Goal: Task Accomplishment & Management: Use online tool/utility

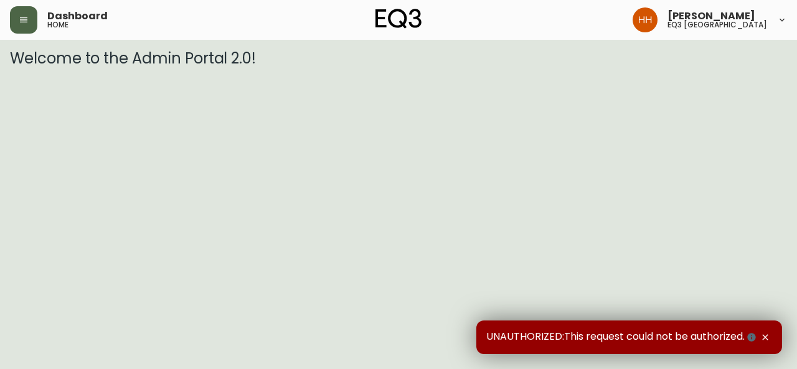
click at [10, 11] on button "button" at bounding box center [23, 19] width 27 height 27
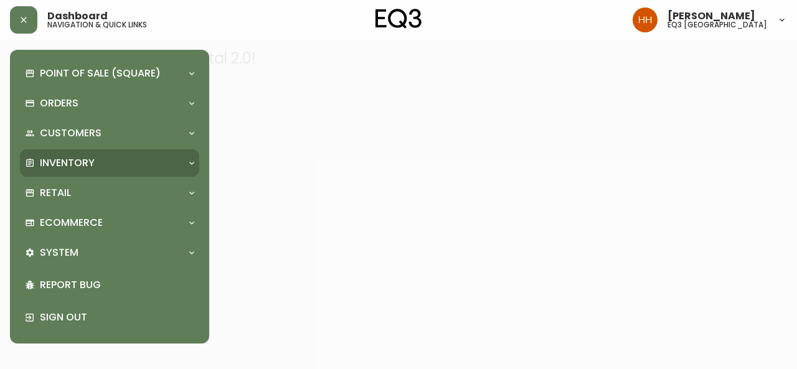
click at [64, 156] on p "Inventory" at bounding box center [67, 163] width 55 height 14
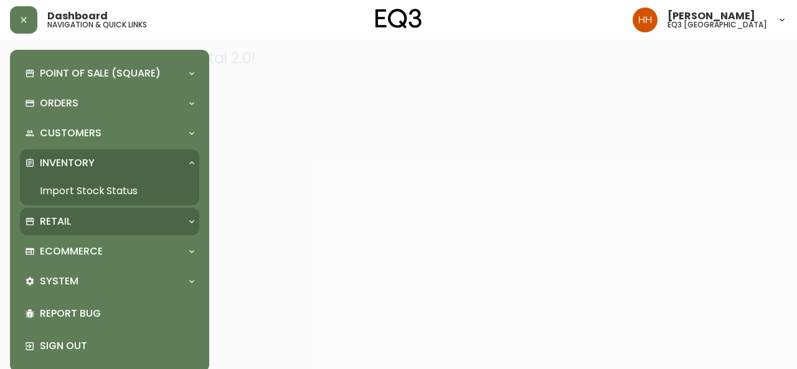
click at [57, 223] on p "Retail" at bounding box center [55, 222] width 31 height 14
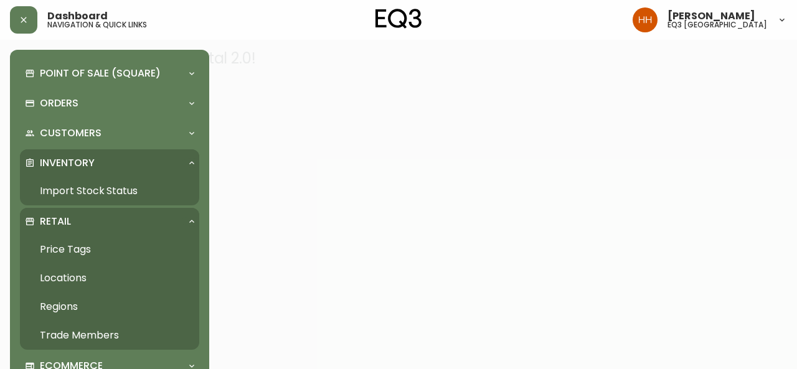
click at [64, 241] on link "Price Tags" at bounding box center [109, 249] width 179 height 29
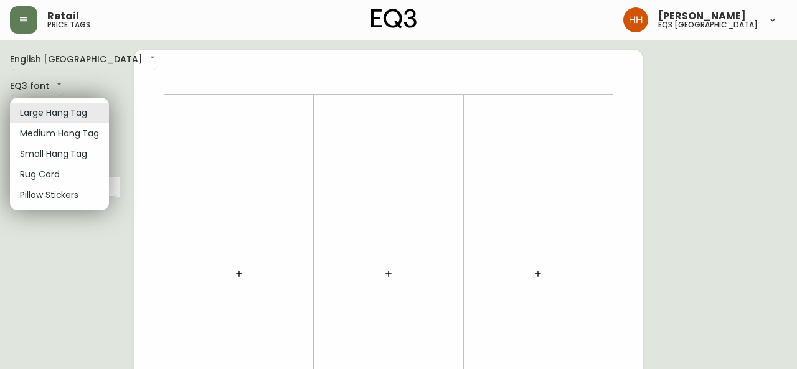
click at [50, 151] on li "Small Hang Tag" at bounding box center [59, 154] width 99 height 21
type input "small"
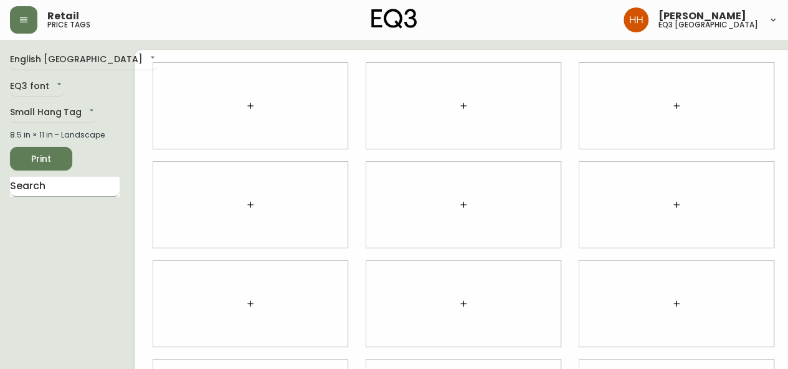
click at [12, 181] on input "text" at bounding box center [65, 187] width 110 height 20
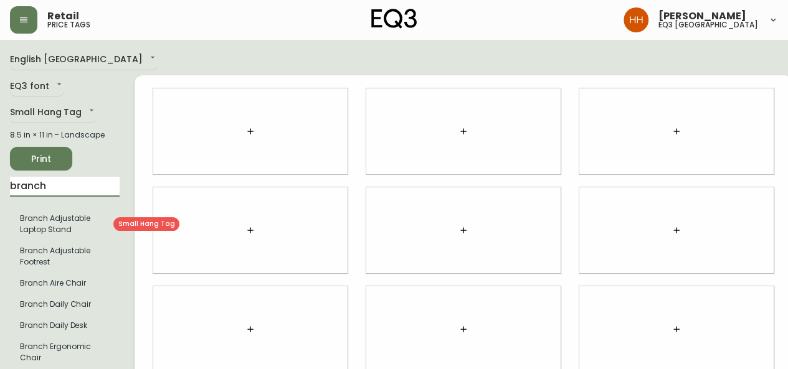
type input "branch"
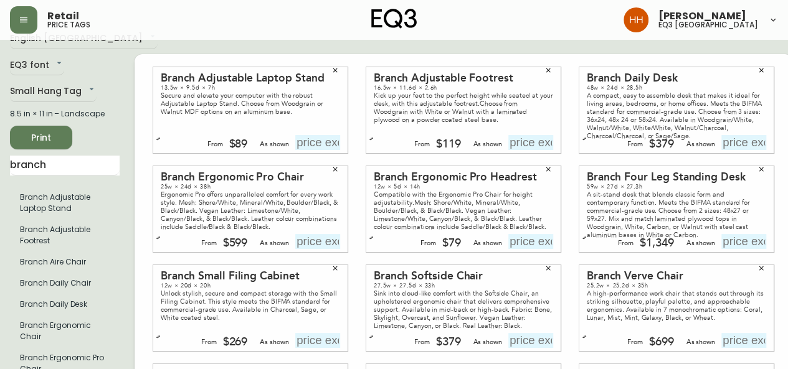
scroll to position [1, 0]
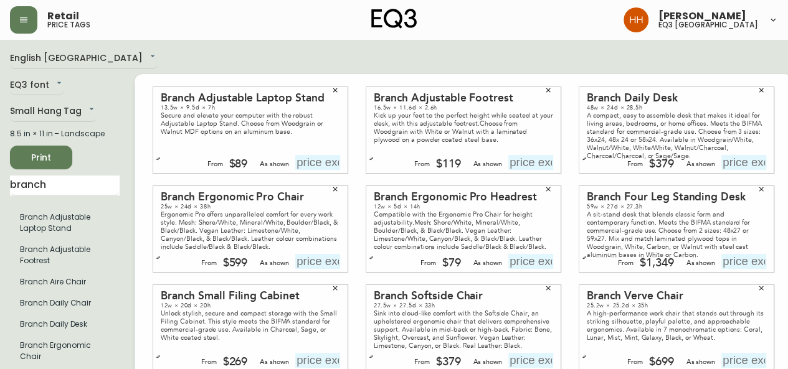
click at [752, 98] on button "button" at bounding box center [761, 90] width 19 height 19
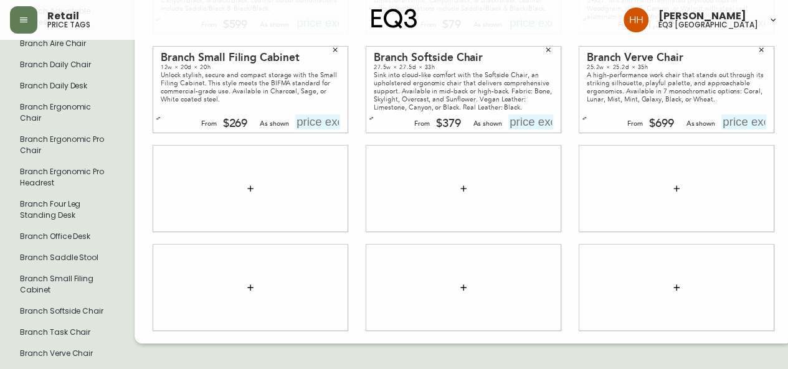
scroll to position [188, 0]
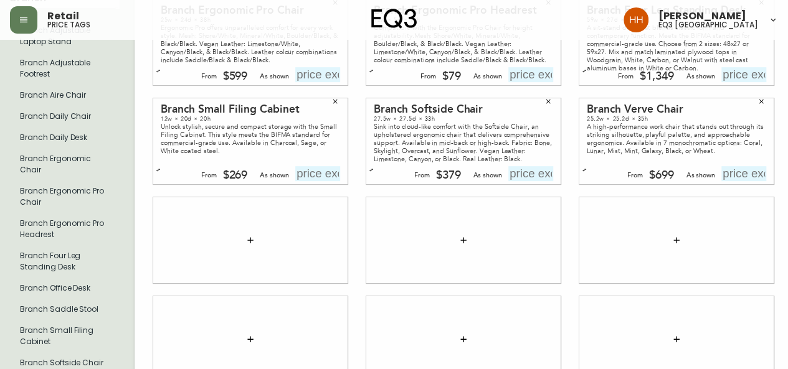
click at [721, 181] on input "text" at bounding box center [743, 173] width 45 height 15
type input "$749"
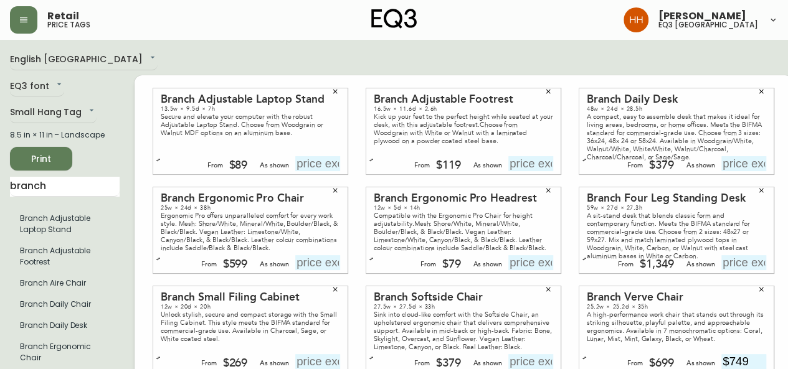
click at [308, 171] on input "text" at bounding box center [317, 163] width 45 height 15
type input "$89"
click at [516, 171] on input "text" at bounding box center [530, 163] width 45 height 15
type input "$11"
click at [150, 163] on div "From $89 As shown $89" at bounding box center [243, 163] width 194 height 15
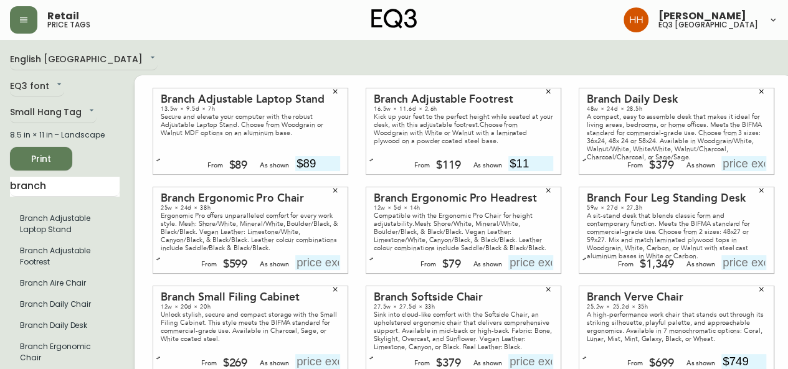
click at [152, 165] on button "button" at bounding box center [158, 160] width 12 height 12
click at [365, 166] on button "button" at bounding box center [371, 160] width 12 height 12
click at [365, 170] on button "button" at bounding box center [371, 164] width 12 height 12
click at [156, 166] on icon "button" at bounding box center [158, 164] width 4 height 3
click at [304, 169] on input "text" at bounding box center [317, 163] width 45 height 15
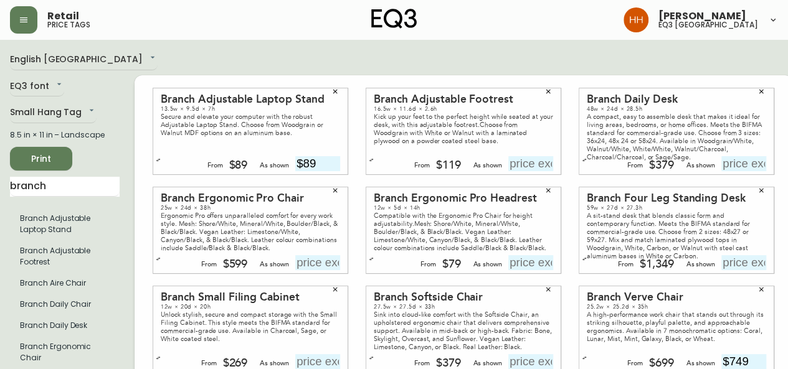
type input "$89"
click at [526, 169] on input "text" at bounding box center [530, 163] width 45 height 15
type input "$119"
click at [721, 167] on input "text" at bounding box center [743, 163] width 45 height 15
click at [733, 170] on input "text" at bounding box center [743, 163] width 45 height 15
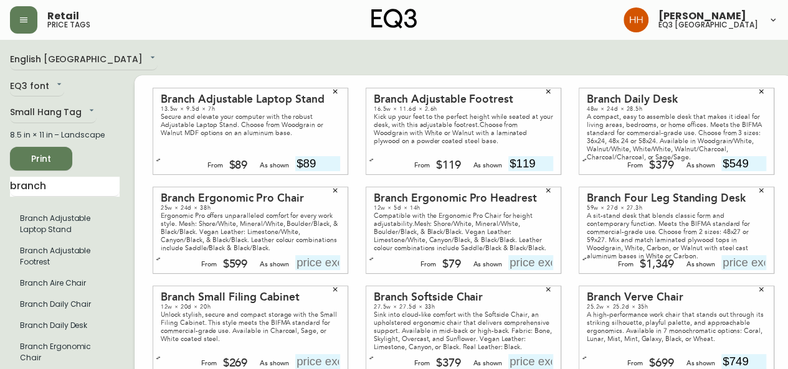
type input "$549"
click at [298, 266] on input "text" at bounding box center [317, 262] width 45 height 15
type input "$599"
click at [508, 262] on input "text" at bounding box center [530, 262] width 45 height 15
click at [523, 269] on input "$9" at bounding box center [530, 262] width 45 height 15
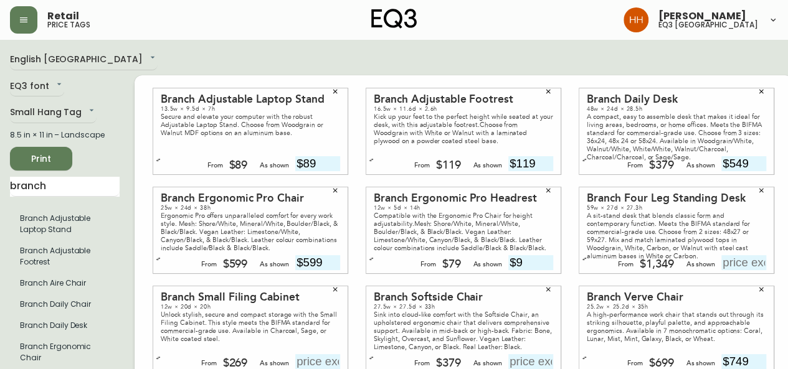
drag, startPoint x: 521, startPoint y: 269, endPoint x: 445, endPoint y: 271, distance: 76.0
click at [445, 270] on div "From $79 As shown $9" at bounding box center [480, 262] width 145 height 15
type input "$79"
click at [734, 273] on div "Branch Four Leg Standing Desk 59w × 27d × 27.3h A sit-stand desk that blends cl…" at bounding box center [676, 231] width 194 height 86
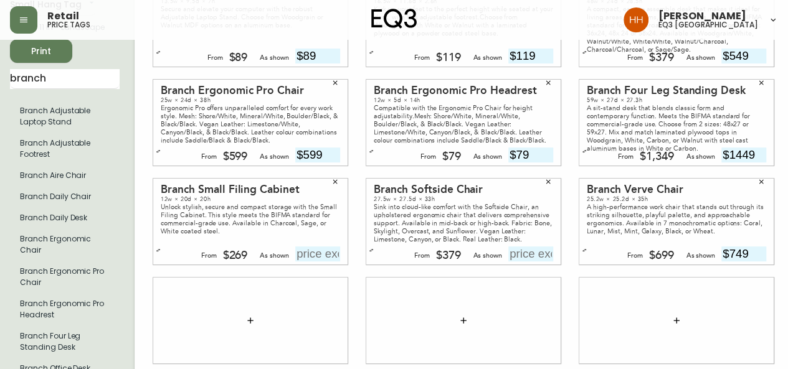
scroll to position [125, 0]
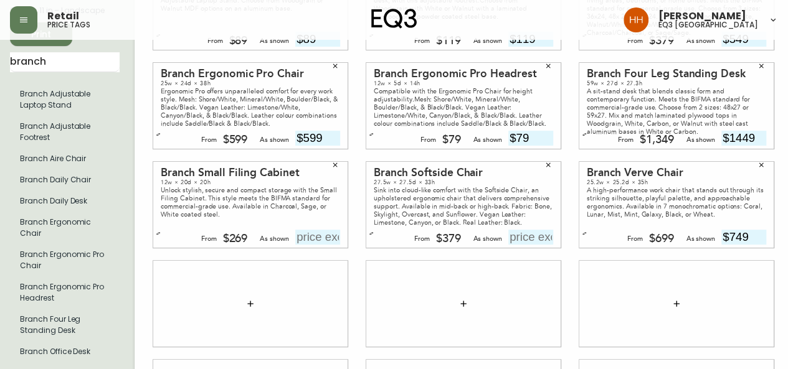
type input "$1449"
click at [318, 245] on input "text" at bounding box center [317, 237] width 45 height 15
type input "$269"
click at [508, 244] on input "text" at bounding box center [530, 237] width 45 height 15
type input "$429"
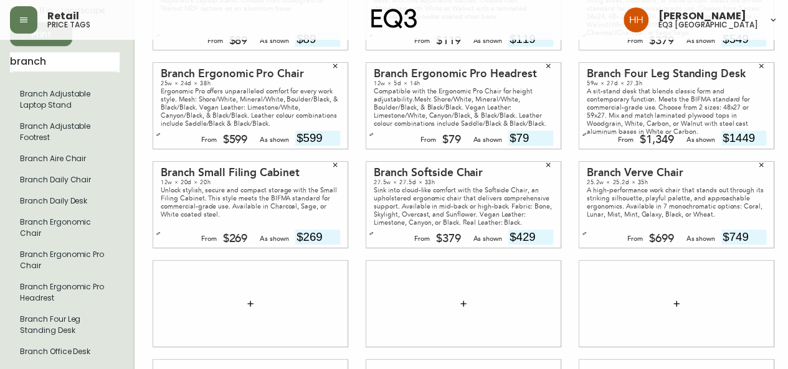
click at [730, 287] on div at bounding box center [676, 304] width 194 height 86
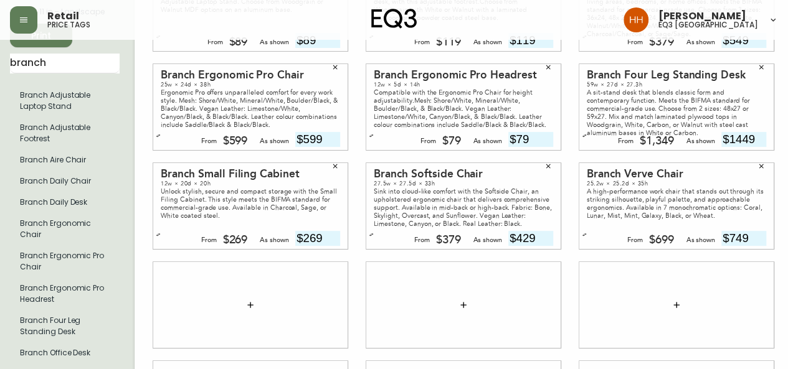
scroll to position [62, 0]
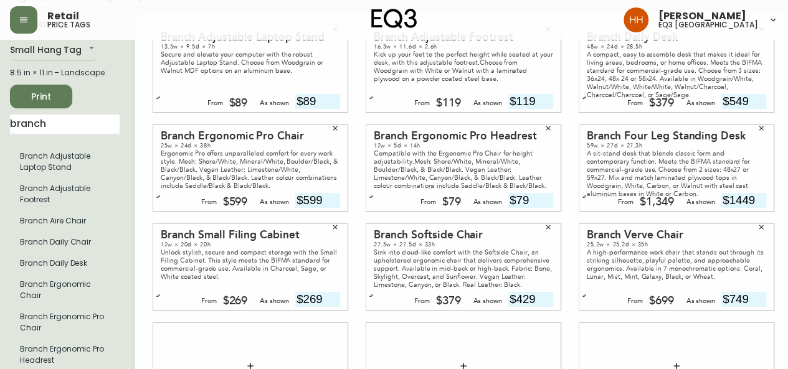
click at [42, 95] on span "Print" at bounding box center [41, 97] width 42 height 16
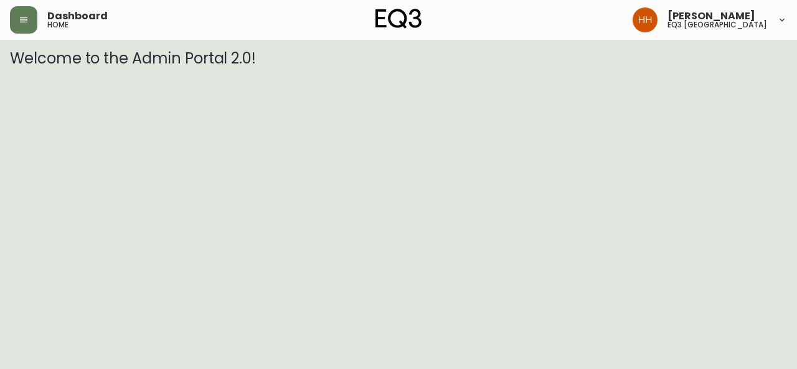
click at [22, 21] on icon "button" at bounding box center [24, 20] width 10 height 10
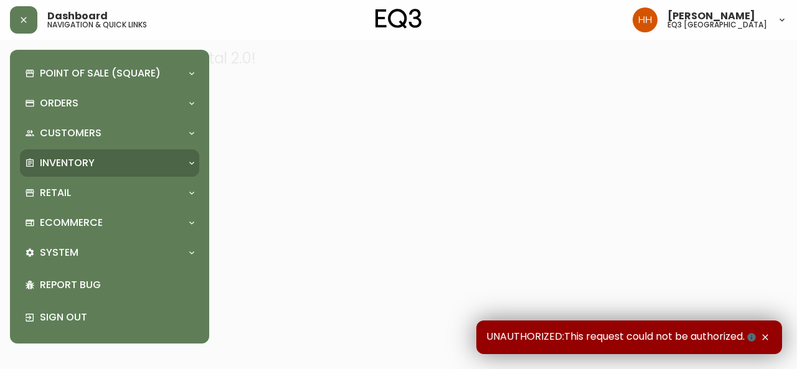
click at [55, 173] on div "Inventory" at bounding box center [109, 163] width 179 height 27
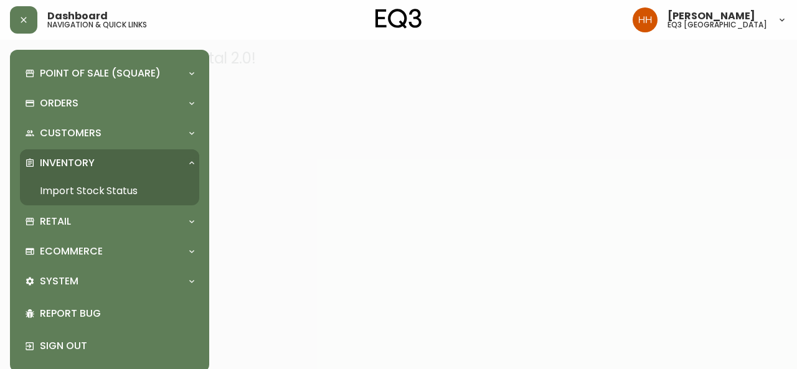
drag, startPoint x: 117, startPoint y: 191, endPoint x: 146, endPoint y: 176, distance: 32.6
click at [116, 191] on link "Import Stock Status" at bounding box center [109, 191] width 179 height 29
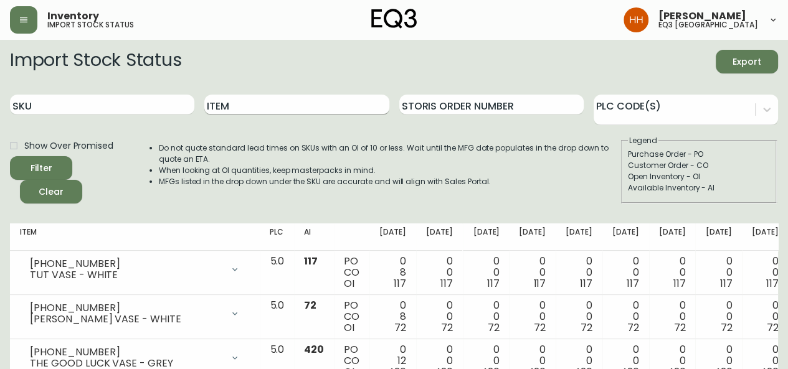
click at [298, 113] on input "Item" at bounding box center [296, 105] width 184 height 20
type input "mystic"
click at [10, 156] on button "Filter" at bounding box center [41, 168] width 62 height 24
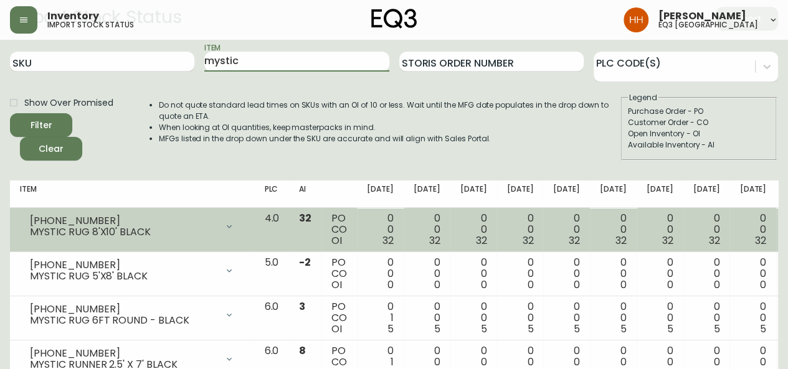
scroll to position [187, 0]
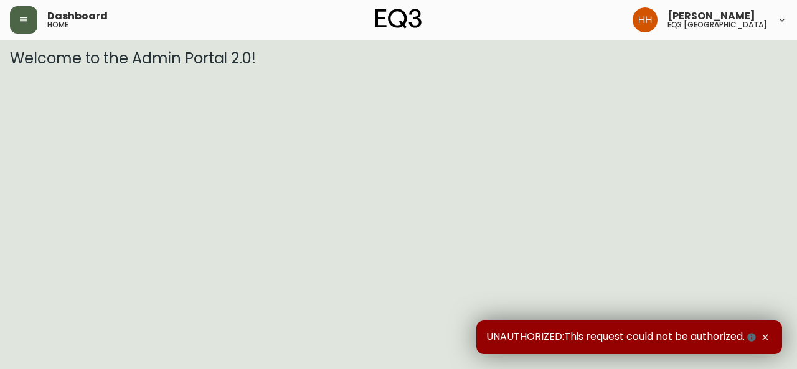
click at [34, 20] on button "button" at bounding box center [23, 19] width 27 height 27
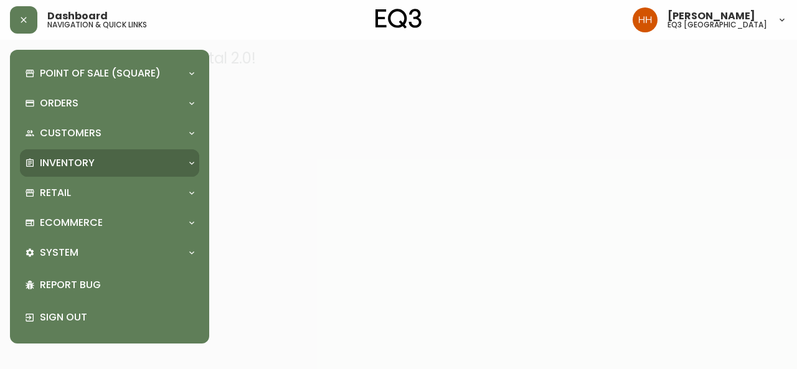
click at [119, 167] on div "Inventory" at bounding box center [103, 163] width 157 height 14
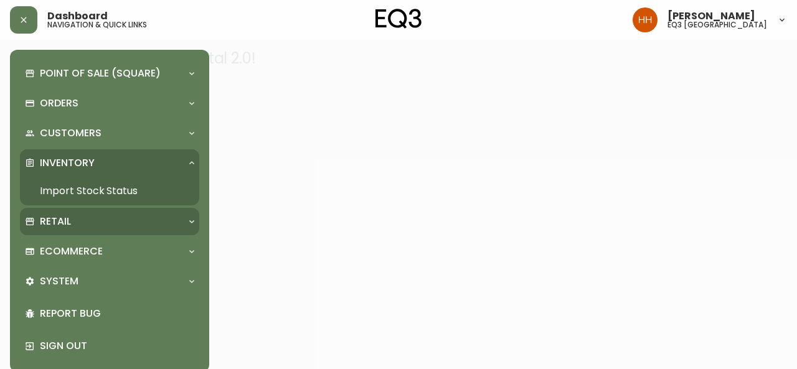
click at [60, 216] on p "Retail" at bounding box center [55, 222] width 31 height 14
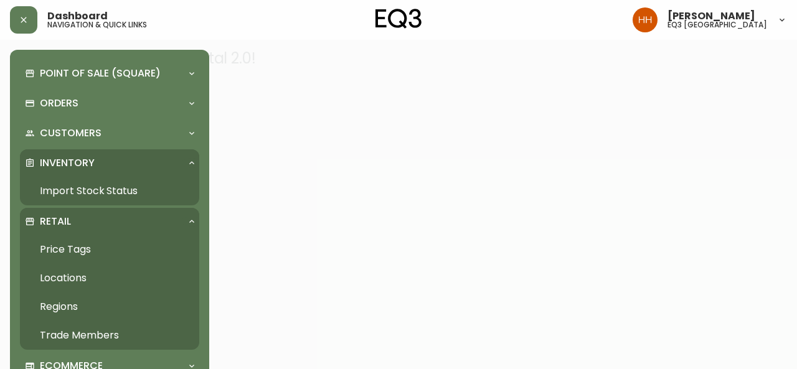
click at [77, 247] on link "Price Tags" at bounding box center [109, 249] width 179 height 29
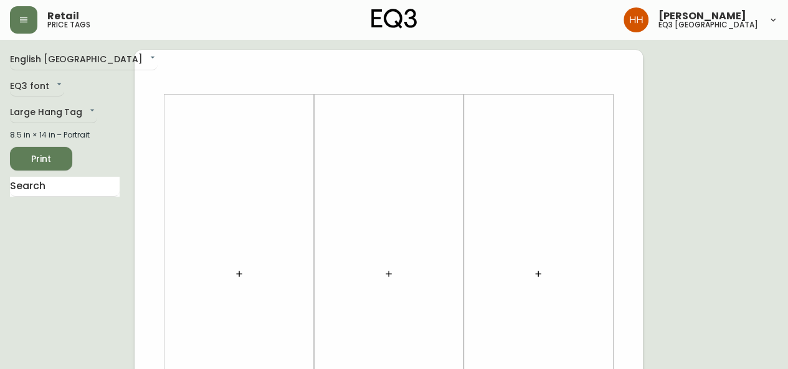
click at [433, 240] on div at bounding box center [388, 274] width 135 height 347
click at [237, 270] on icon "button" at bounding box center [239, 274] width 10 height 10
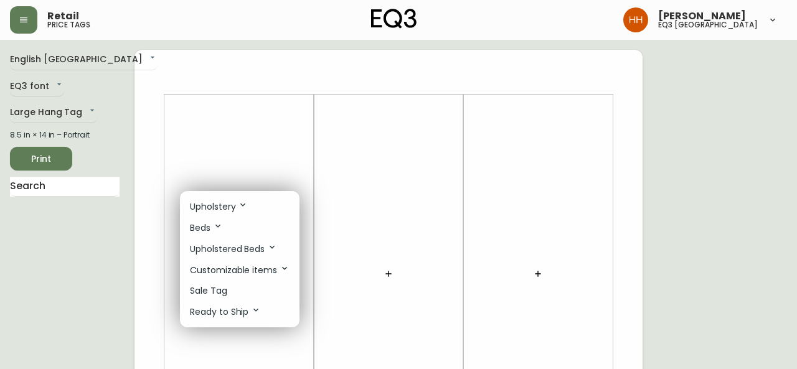
click at [206, 295] on p "Sale Tag" at bounding box center [208, 291] width 37 height 13
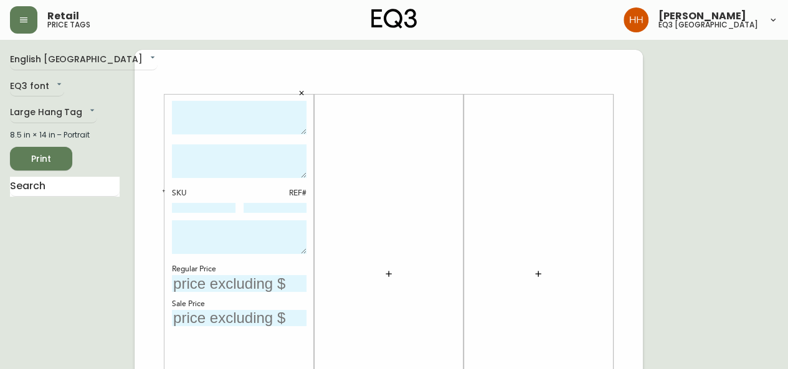
click at [380, 272] on button "button" at bounding box center [388, 274] width 25 height 25
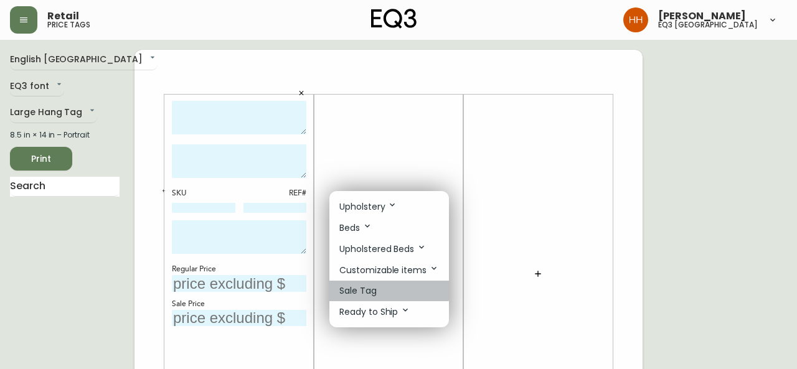
click at [363, 285] on p "Sale Tag" at bounding box center [358, 291] width 37 height 13
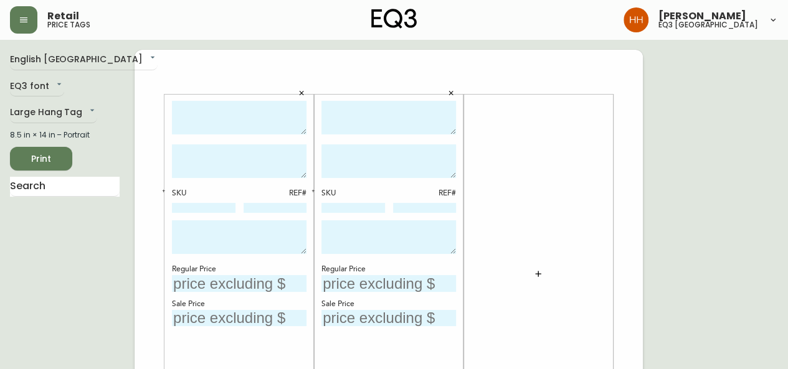
click at [544, 273] on button "button" at bounding box center [538, 274] width 25 height 25
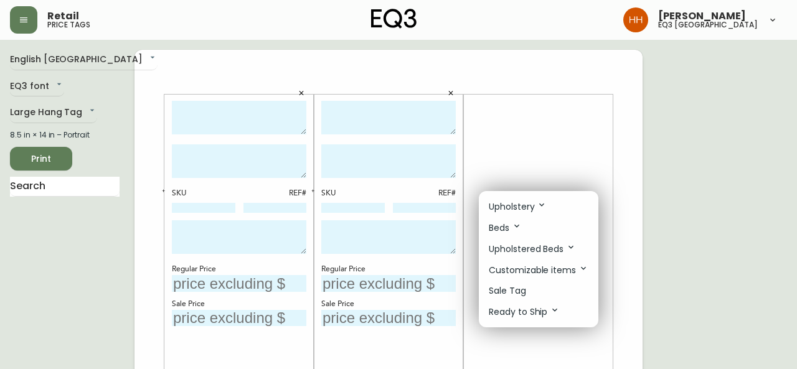
click at [521, 307] on p "Ready to Ship" at bounding box center [524, 312] width 71 height 14
click at [513, 293] on p "Sale Tag" at bounding box center [507, 291] width 37 height 13
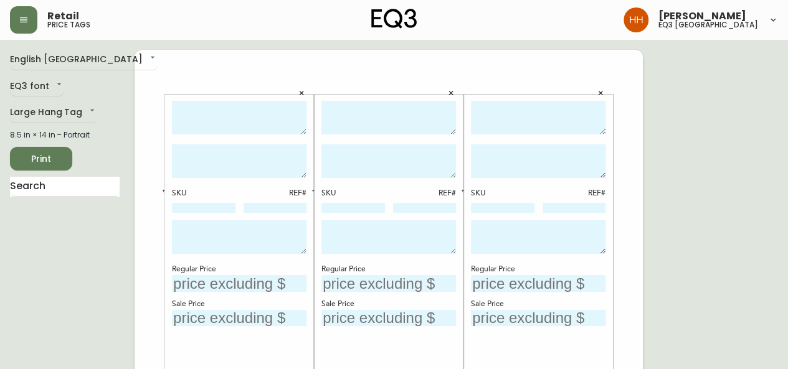
click at [206, 105] on textarea at bounding box center [239, 118] width 135 height 34
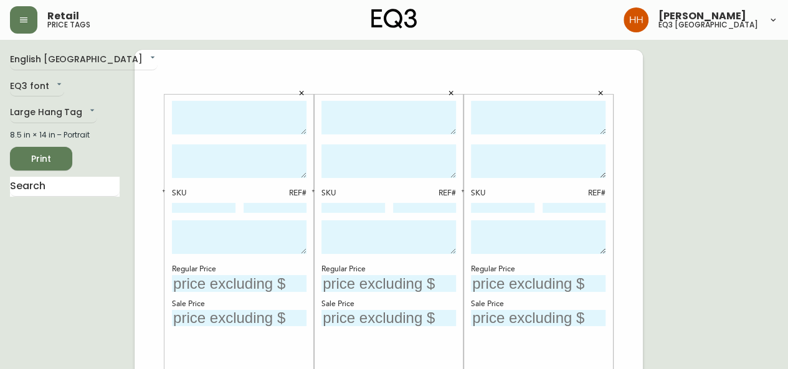
click at [611, 202] on div "SKU REF# Regular Price Sale Price" at bounding box center [539, 274] width 150 height 359
drag, startPoint x: 619, startPoint y: 290, endPoint x: 677, endPoint y: 221, distance: 89.3
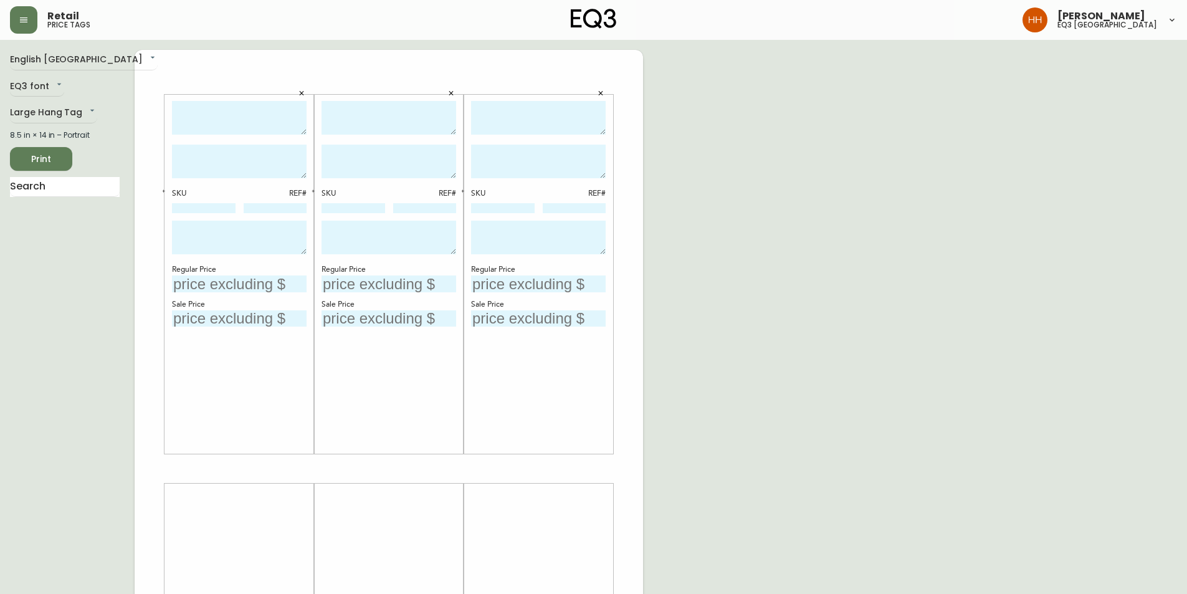
click at [249, 126] on textarea at bounding box center [239, 118] width 135 height 34
type textarea "ORGANIC SHEET SET (KING)"
type textarea "AS SHOWN IN GREY"
click at [370, 116] on textarea at bounding box center [388, 118] width 135 height 34
type textarea "OXBOW DUVET SET"
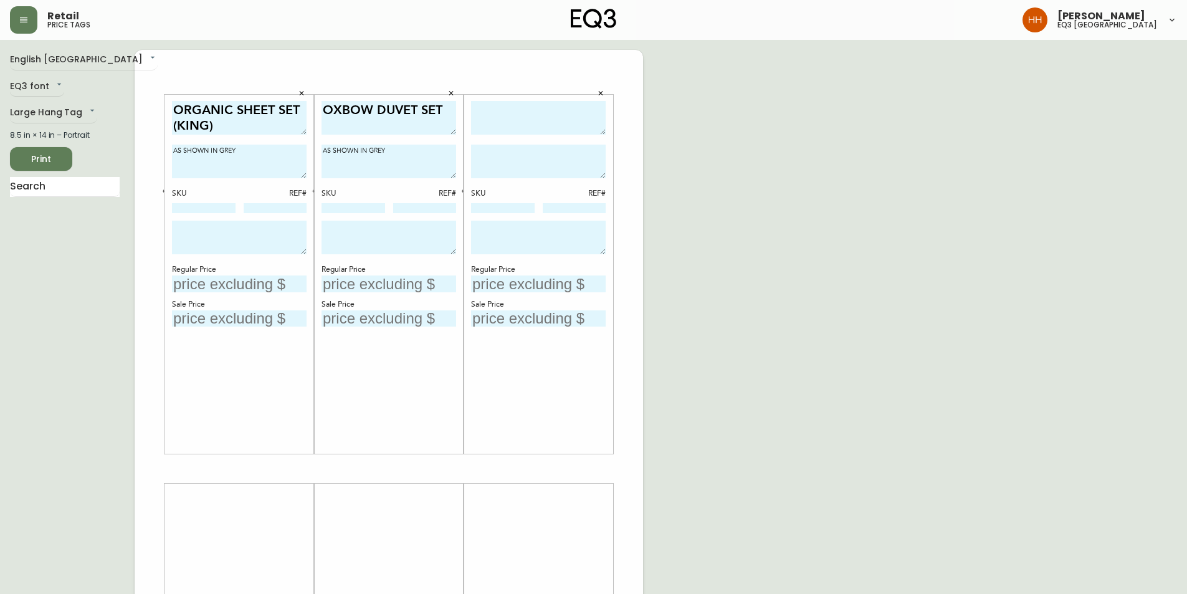
type textarea "AS SHOWN IN GREY"
click at [464, 112] on div "SKU REF# Regular Price Sale Price" at bounding box center [539, 274] width 150 height 359
click at [445, 115] on textarea "OXBOW DUVET SET" at bounding box center [388, 118] width 135 height 34
type textarea "OXBOW DUVET SET (KING)"
drag, startPoint x: 182, startPoint y: 108, endPoint x: 232, endPoint y: 111, distance: 50.6
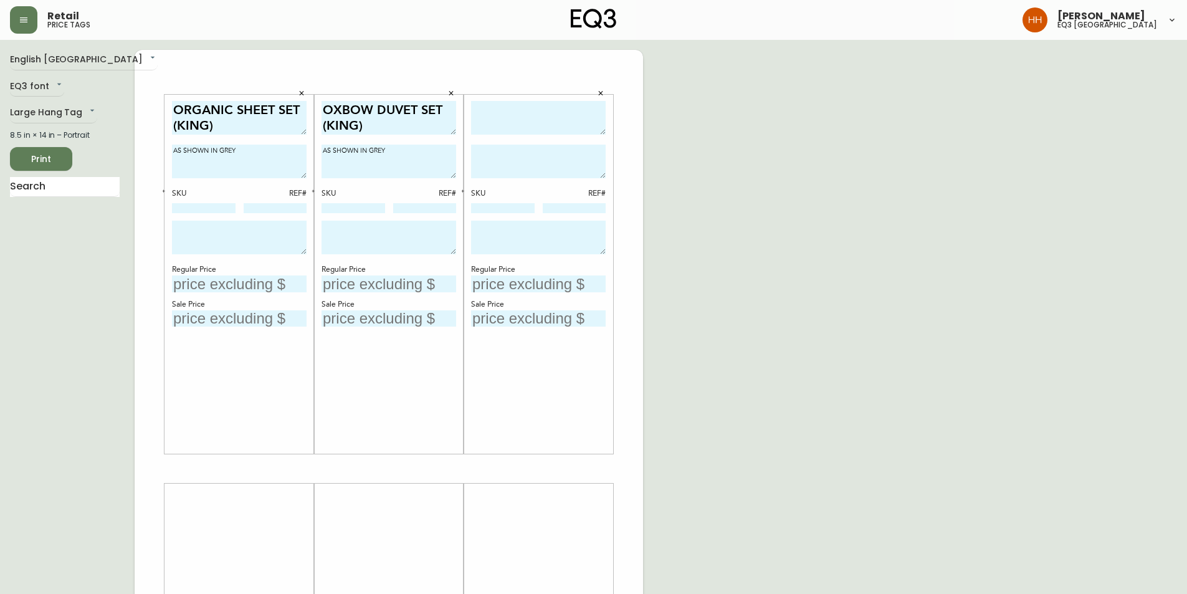
click at [232, 111] on textarea "ORGANIC SHEET SET (KING)" at bounding box center [239, 118] width 135 height 34
type textarea "EGYPTIAN SHEET SET (KING)"
click at [191, 209] on input at bounding box center [204, 208] width 64 height 10
paste input "3170-497-7"
type input "3170-497-7"
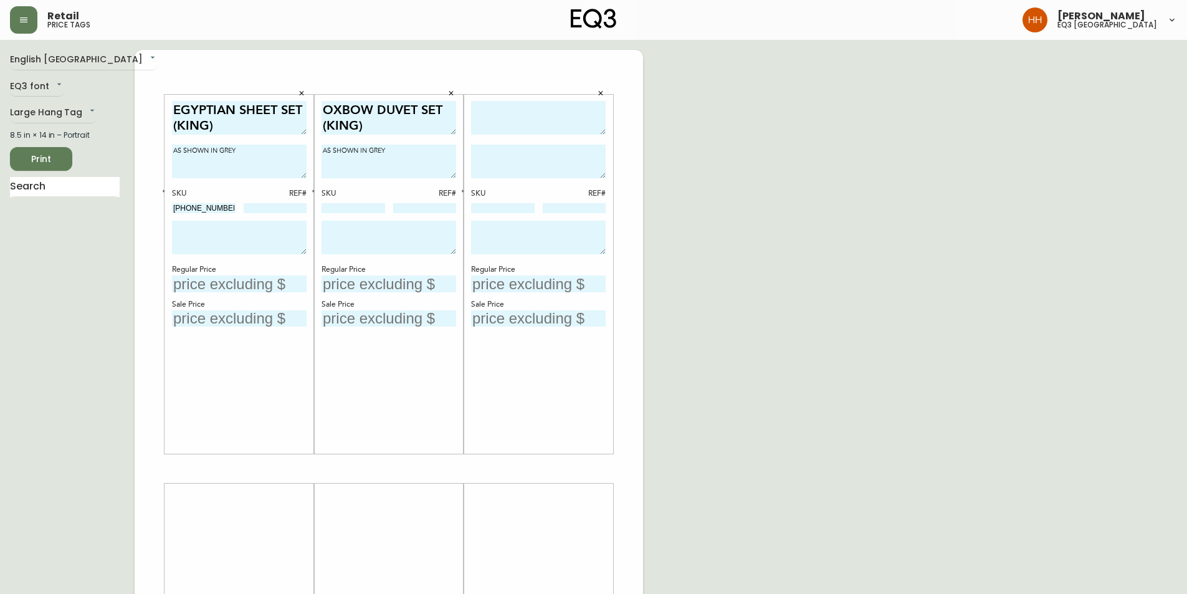
click at [283, 209] on input at bounding box center [276, 208] width 64 height 10
type input "392"
click at [203, 235] on textarea at bounding box center [239, 238] width 135 height 34
type textarea "FINAL SALE PRICE AS IS RELEASE DATE 08/12/2025"
click at [219, 269] on div "Regular Price" at bounding box center [239, 269] width 135 height 11
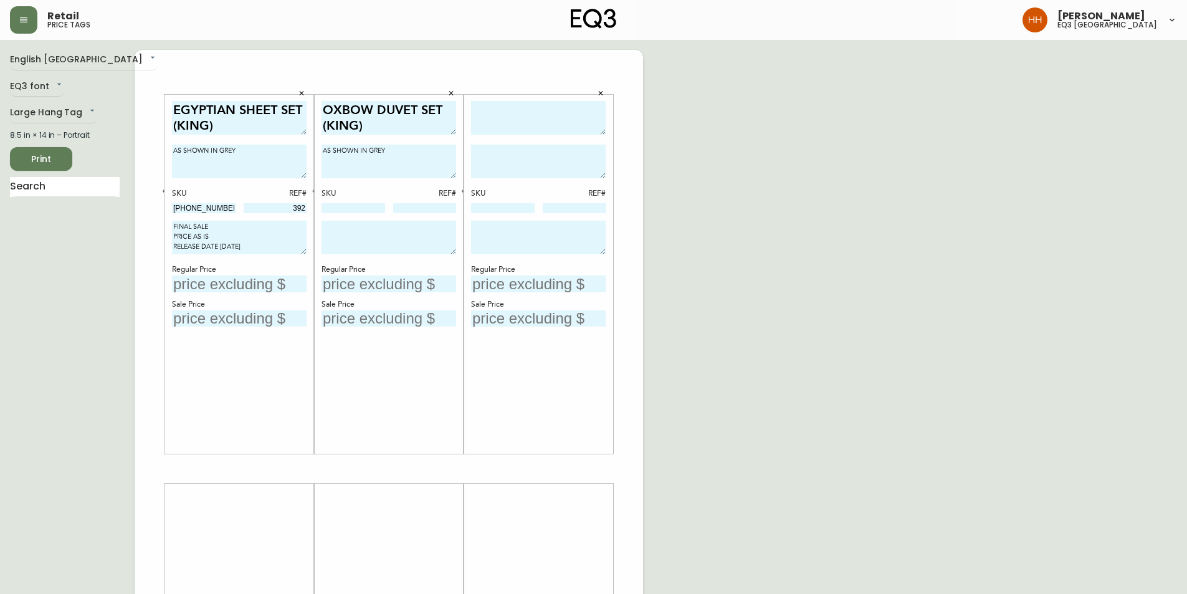
click at [211, 278] on input "text" at bounding box center [239, 283] width 135 height 17
type input "$179"
click at [209, 318] on input "text" at bounding box center [239, 318] width 135 height 17
type input "$18"
click at [412, 369] on div "OXBOW DUVET SET (KING) AS SHOWN IN GREY SKU REF# Regular Price Sale Price" at bounding box center [388, 274] width 135 height 347
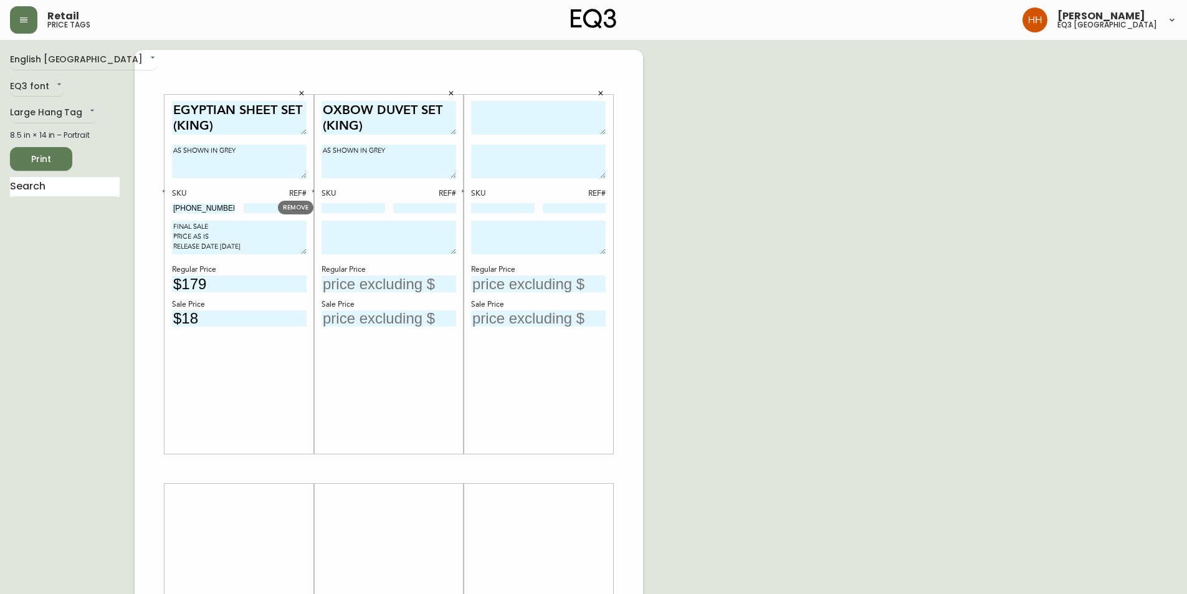
click at [353, 211] on input at bounding box center [353, 208] width 64 height 10
paste input "3170-479-5"
type input "3170-479-5"
type input "567"
drag, startPoint x: 272, startPoint y: 245, endPoint x: 139, endPoint y: 211, distance: 137.7
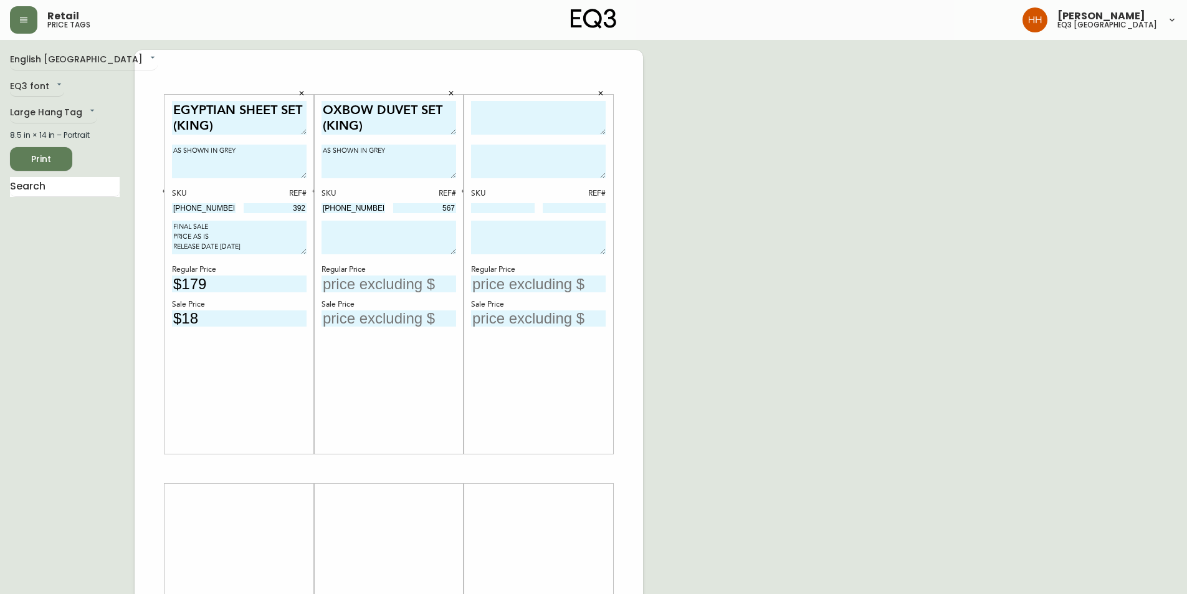
click at [138, 211] on div "EGYPTIAN SHEET SET (KING) AS SHOWN IN GREY SKU REF# 3170-497-7 392 FINAL SALE P…" at bounding box center [389, 468] width 508 height 837
click at [388, 226] on textarea at bounding box center [388, 238] width 135 height 34
paste textarea "FINAL SALE PRICE AS IS RELEASE DATE 08/12/2025"
type textarea "FINAL SALE PRICE AS IS RELEASE DATE 08/12/2025"
click at [397, 286] on input "text" at bounding box center [388, 283] width 135 height 17
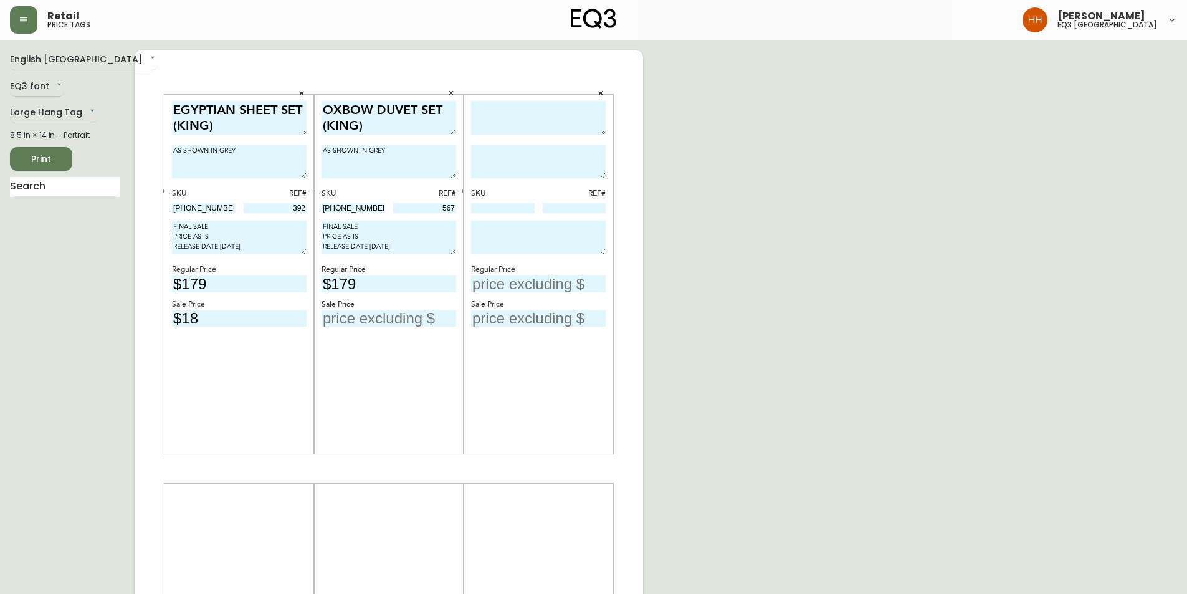
type input "$179"
type input "$18"
click at [556, 113] on textarea at bounding box center [538, 118] width 135 height 34
type textarea "RUBIX OTTOMA"
click at [604, 95] on icon "button" at bounding box center [600, 93] width 7 height 7
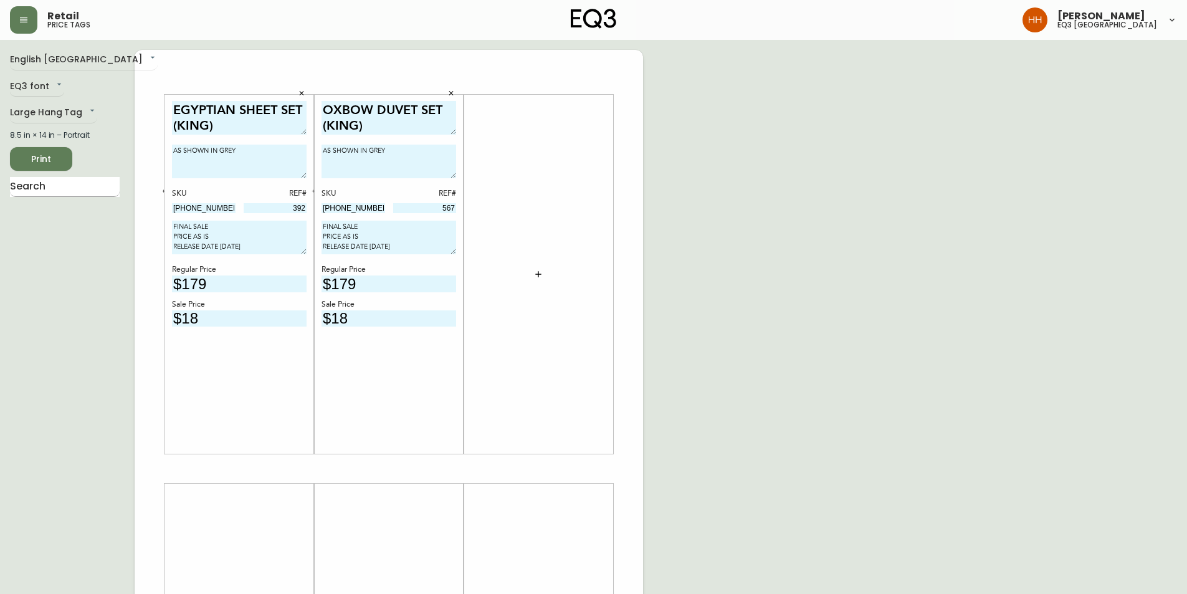
click at [65, 190] on input "text" at bounding box center [65, 187] width 110 height 20
type input "RUBIX"
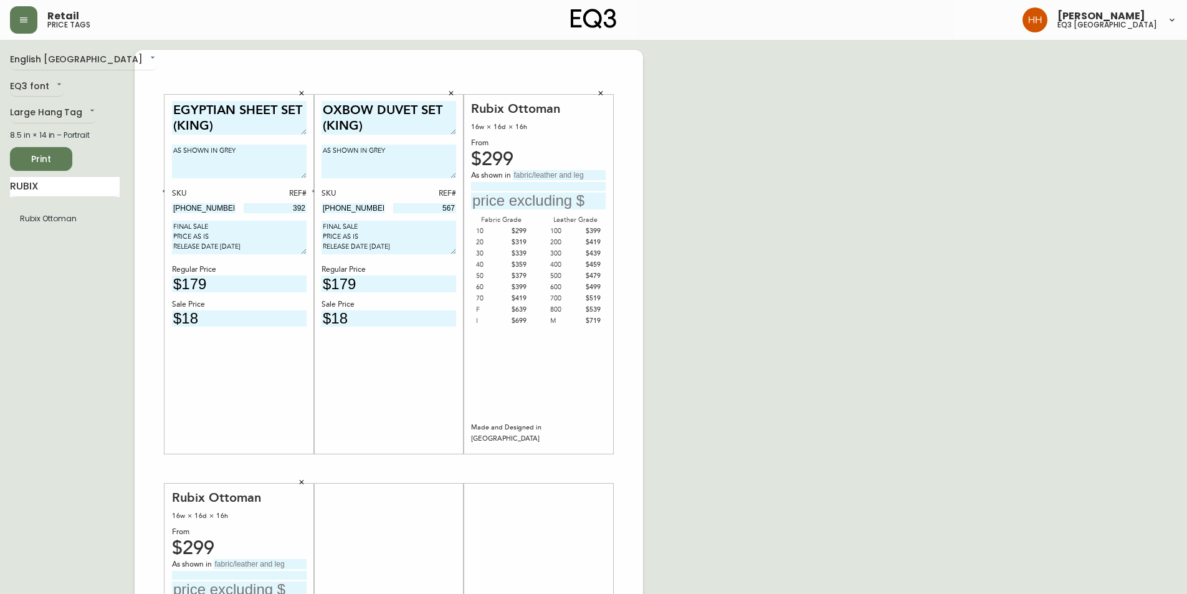
click at [557, 179] on input "text" at bounding box center [559, 175] width 93 height 10
type input "g"
drag, startPoint x: 559, startPoint y: 174, endPoint x: 571, endPoint y: 177, distance: 11.6
click at [573, 178] on input "Grade 70 Fabirc" at bounding box center [559, 175] width 93 height 10
type input "Grade 70 Fabric"
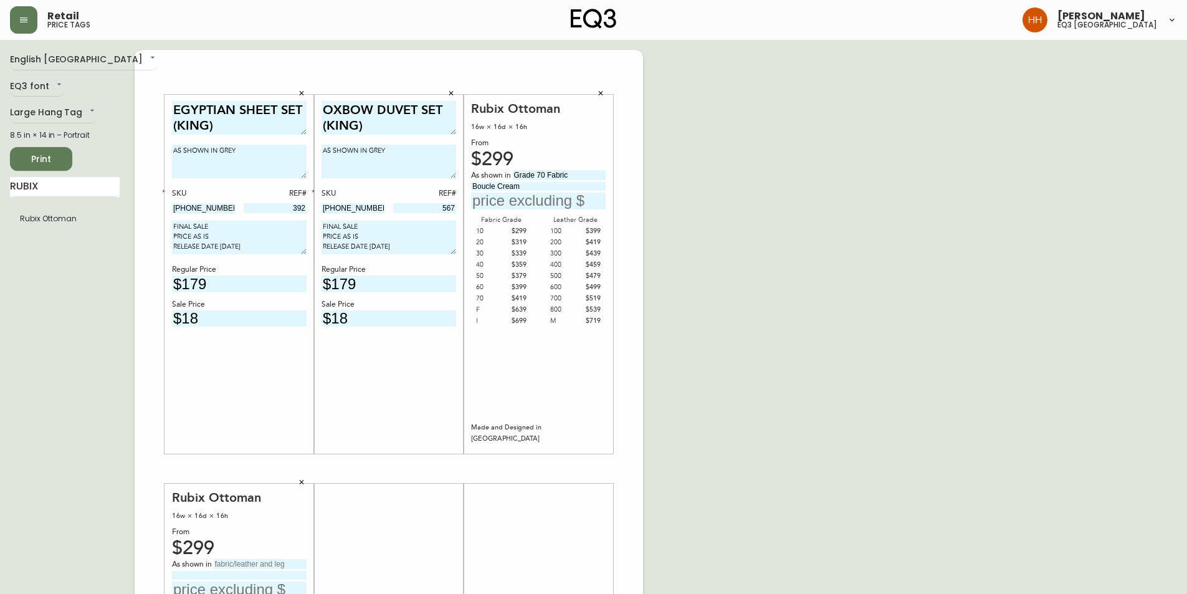
type input "Boucle Cream"
drag, startPoint x: 516, startPoint y: 173, endPoint x: 681, endPoint y: 174, distance: 164.5
click at [681, 174] on div "English Canada en_CA EQ3 font EQ3 Large Hang Tag large 8.5 in × 14 in – Portrai…" at bounding box center [593, 468] width 1167 height 837
type input "Boucle Cream"
type input "Grade 70 Fabric"
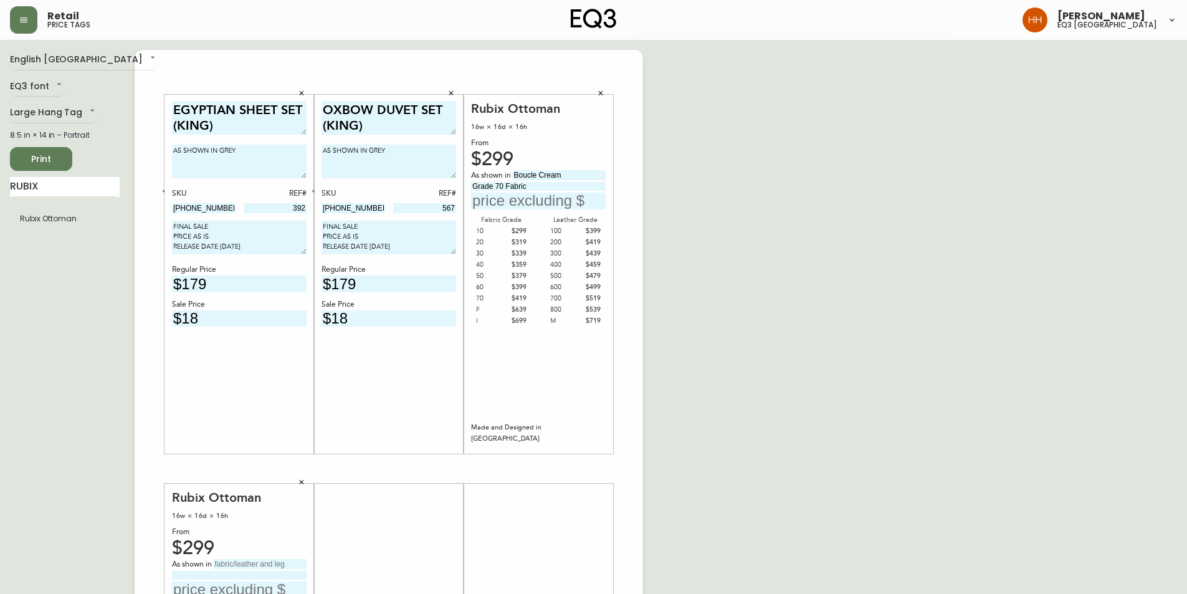
click at [262, 369] on input "text" at bounding box center [260, 564] width 93 height 10
type input "Boucle Cream"
type input "Grade 70 Fabric"
click at [571, 199] on input "text" at bounding box center [538, 201] width 135 height 17
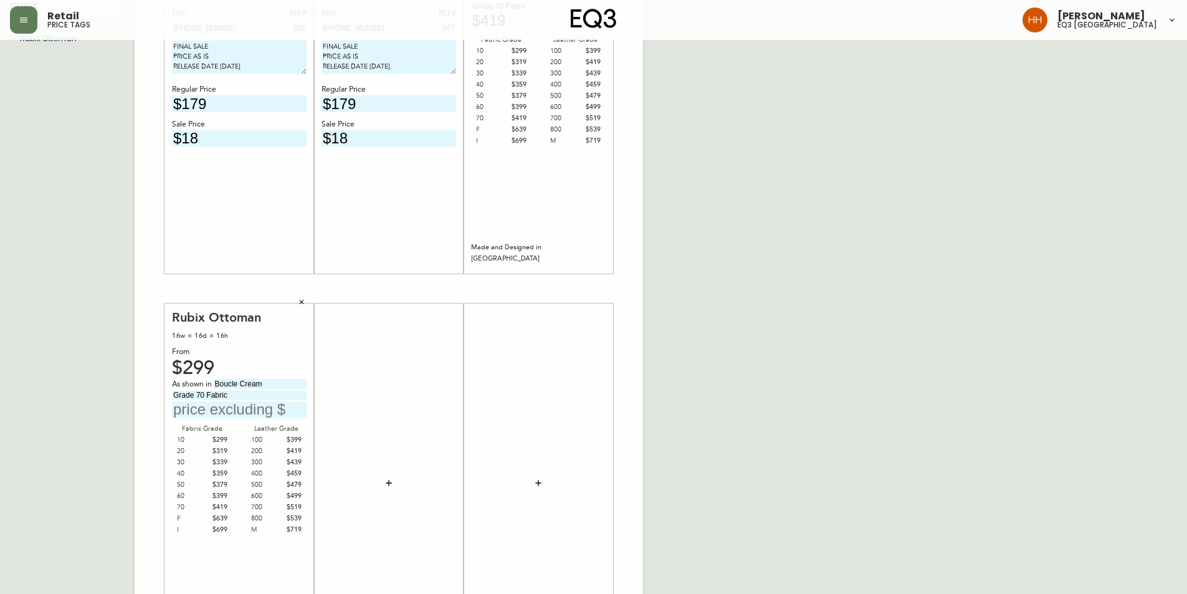
scroll to position [187, 0]
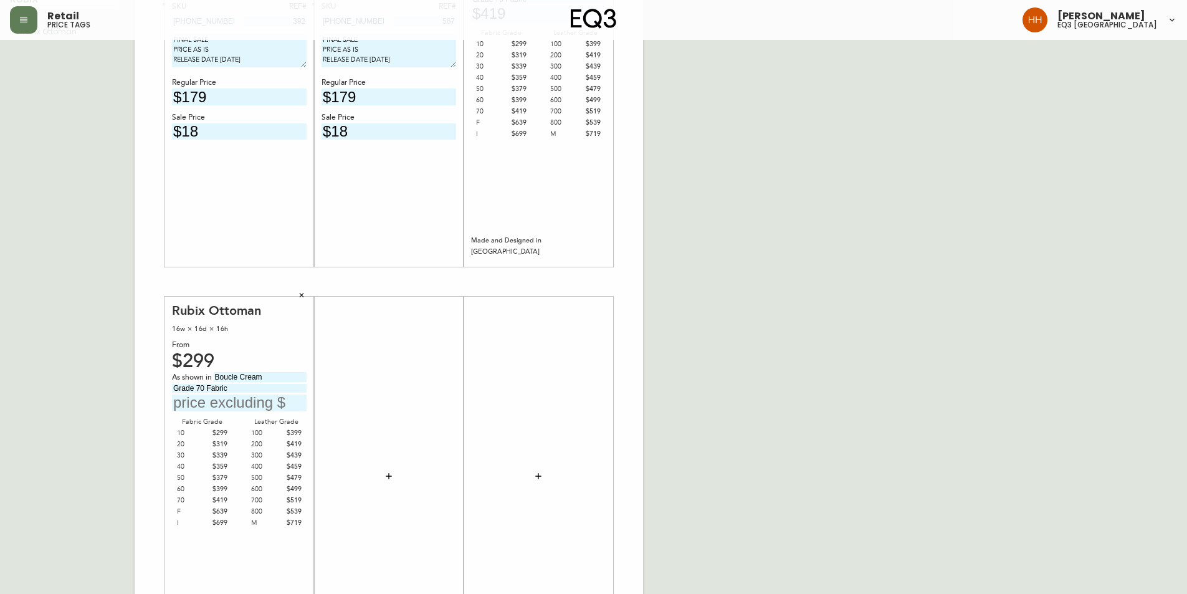
type input "$419"
click at [205, 369] on input "text" at bounding box center [239, 402] width 135 height 17
type input "$3"
type input "$419"
click at [390, 369] on icon "button" at bounding box center [389, 476] width 10 height 10
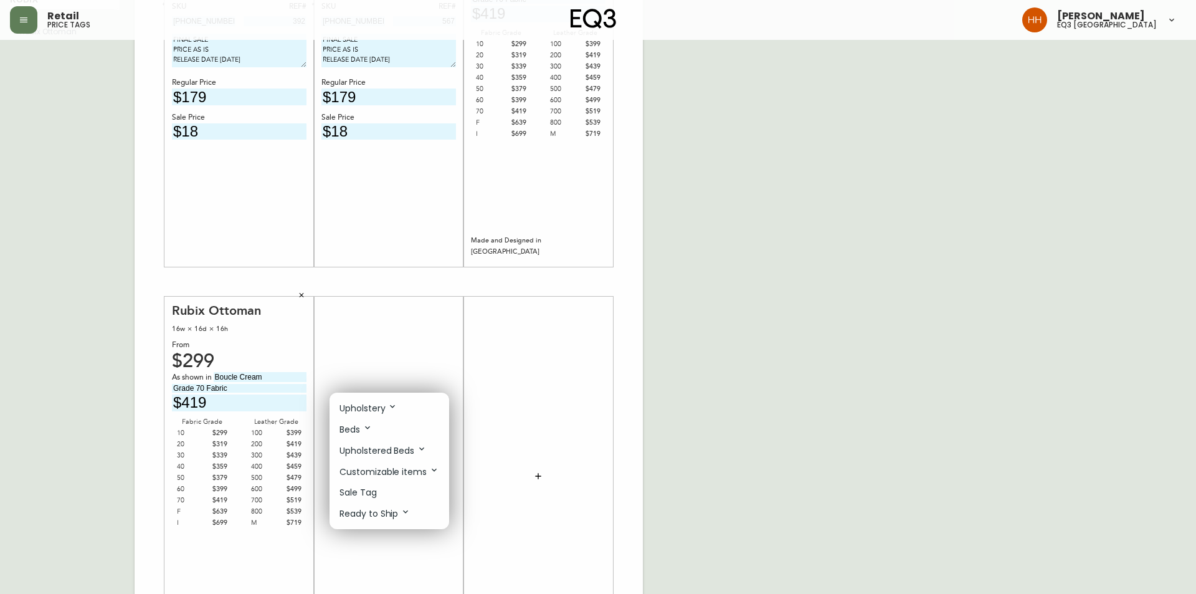
click at [386, 369] on li "Sale Tag" at bounding box center [390, 492] width 120 height 21
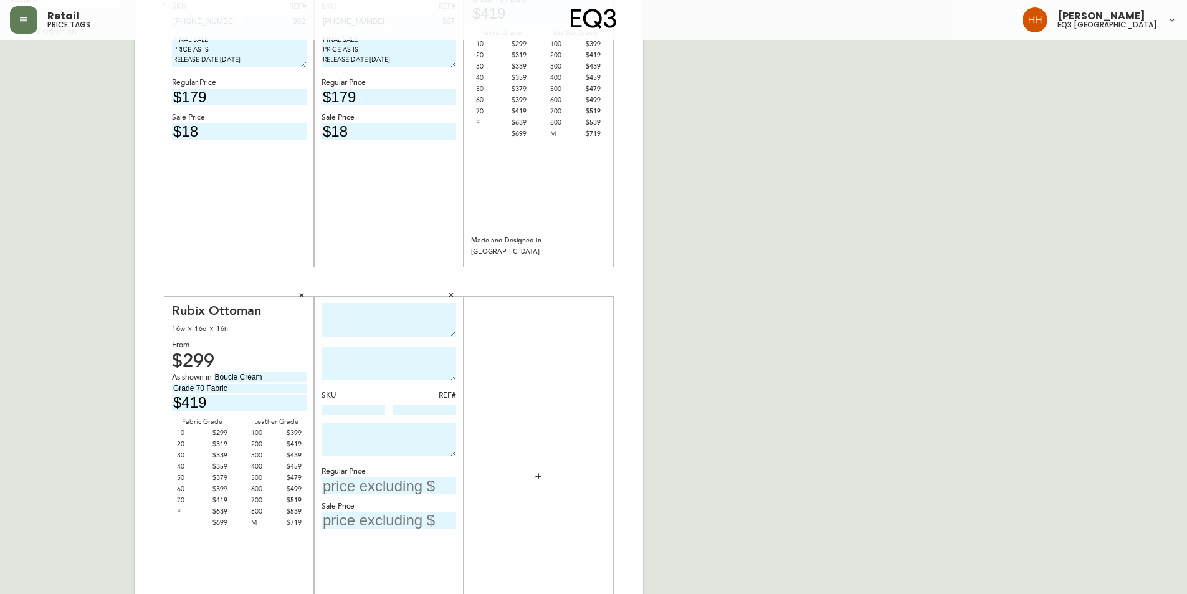
click at [351, 313] on textarea at bounding box center [388, 320] width 135 height 34
click at [544, 369] on button "button" at bounding box center [538, 476] width 25 height 25
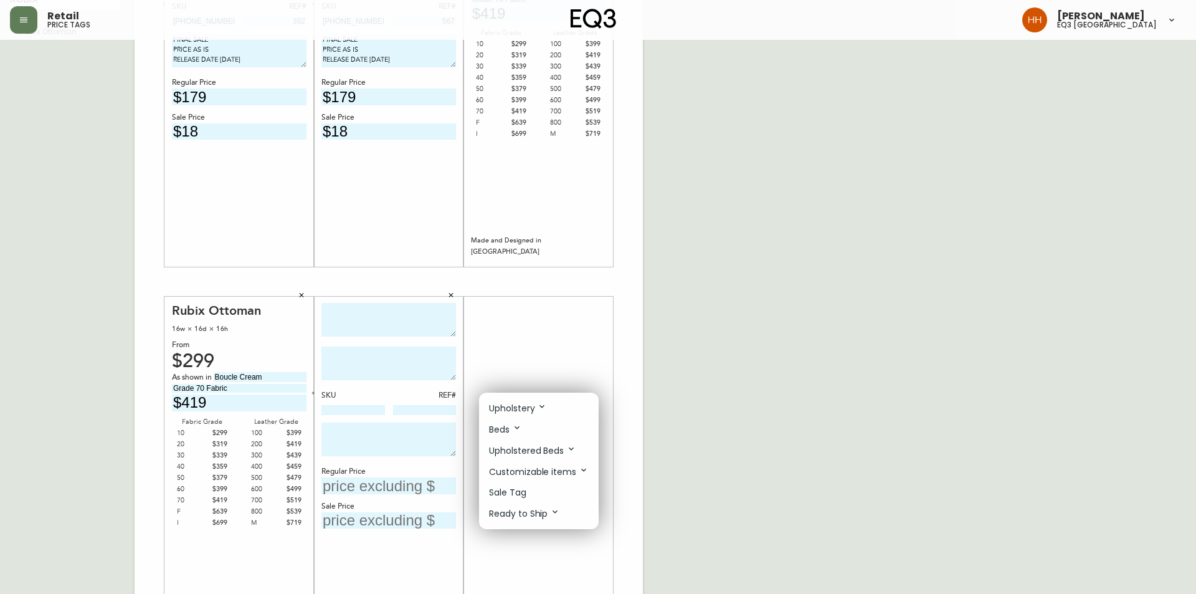
click at [535, 369] on li "Sale Tag" at bounding box center [539, 492] width 120 height 21
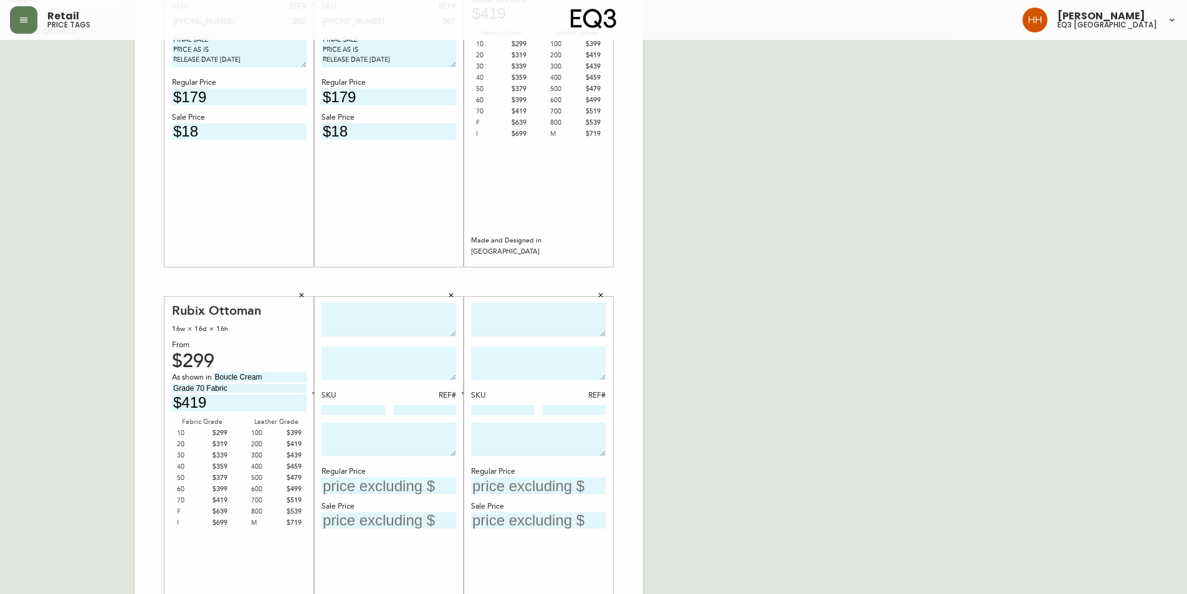
click at [692, 368] on div "English Canada en_CA EQ3 font EQ3 Large Hang Tag large 8.5 in × 14 in – Portrai…" at bounding box center [593, 281] width 1167 height 837
click at [411, 321] on textarea at bounding box center [388, 320] width 135 height 34
click at [352, 318] on textarea at bounding box center [388, 320] width 135 height 34
type textarea "CORE DRESSER MIRROR"
type textarea "AS SHOWN IN WALNUT"
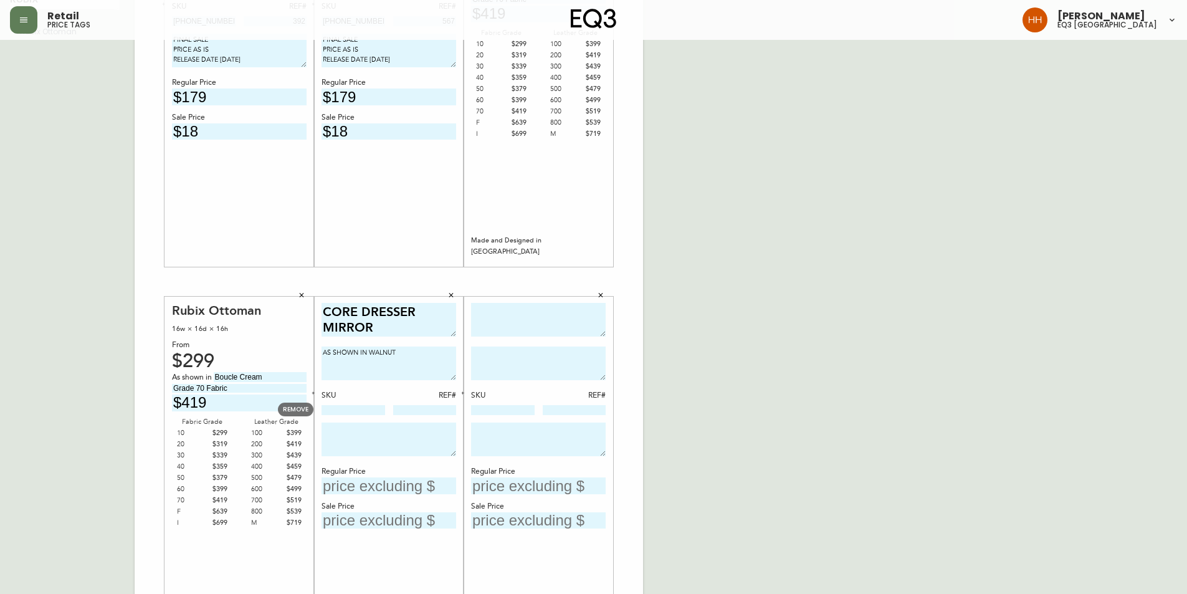
click at [343, 369] on input at bounding box center [353, 410] width 64 height 10
paste input "6020-401-13"
type input "6020-401-13"
click at [370, 369] on textarea at bounding box center [388, 439] width 135 height 34
drag, startPoint x: 401, startPoint y: 60, endPoint x: 231, endPoint y: 38, distance: 170.8
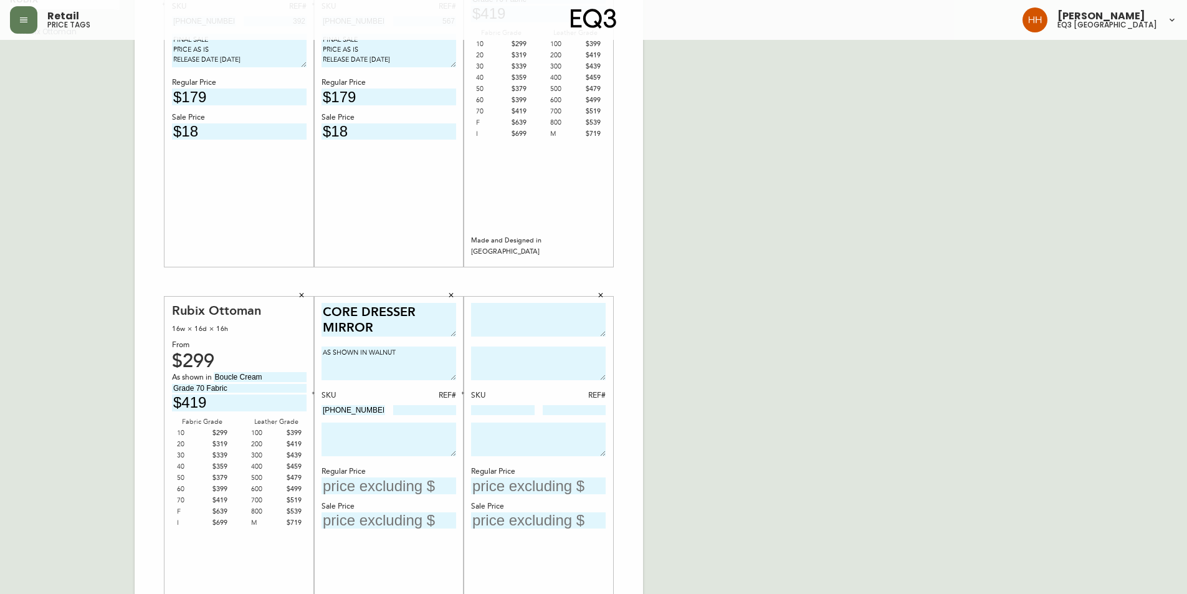
click at [231, 38] on div "Retail price tags Hayley Henderson eq3 calgary English Canada en_CA EQ3 font EQ…" at bounding box center [593, 256] width 1187 height 887
click at [373, 369] on textarea at bounding box center [388, 439] width 135 height 34
paste textarea "FINAL SALE PRICE AS IS RELEASE DATE 08/12/2025"
type textarea "FINAL SALE PRICE AS IS RELEASE DATE 08/12/2025"
click at [552, 369] on textarea at bounding box center [538, 439] width 135 height 34
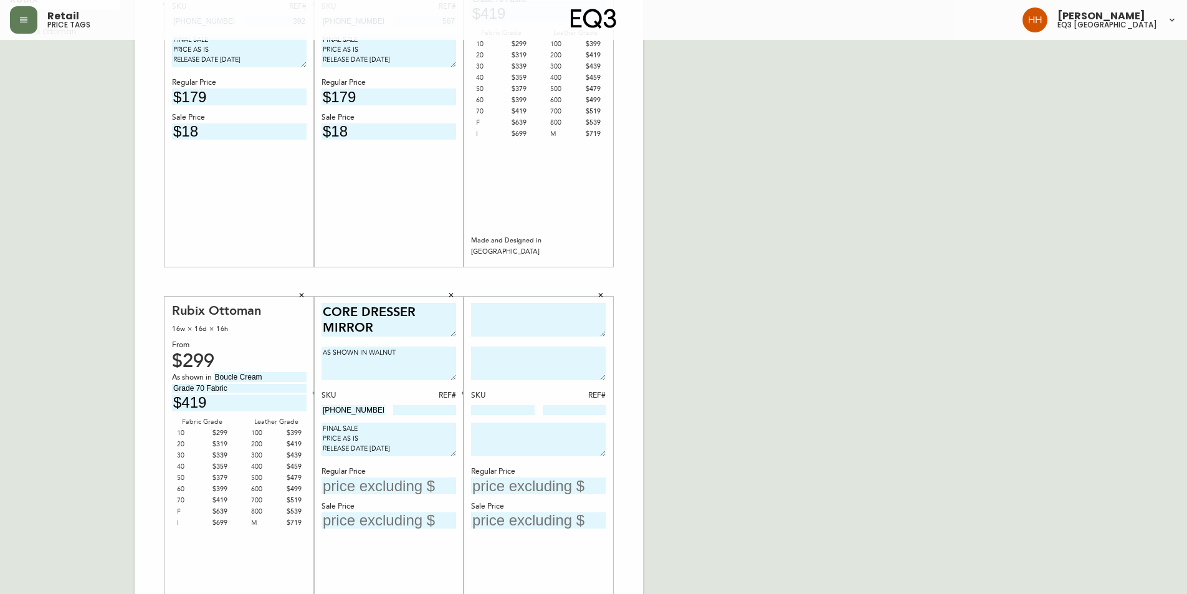
paste textarea "FINAL SALE PRICE AS IS RELEASE DATE 08/12/2025"
type textarea "FINAL SALE PRICE AS IS RELEASE DATE 08/12/2025"
click at [416, 369] on div "CORE DRESSER MIRROR AS SHOWN IN WALNUT SKU REF# 6020-401-13 FINAL SALE PRICE AS…" at bounding box center [388, 476] width 135 height 347
click at [419, 369] on input at bounding box center [425, 410] width 64 height 10
click at [367, 369] on input "text" at bounding box center [388, 485] width 135 height 17
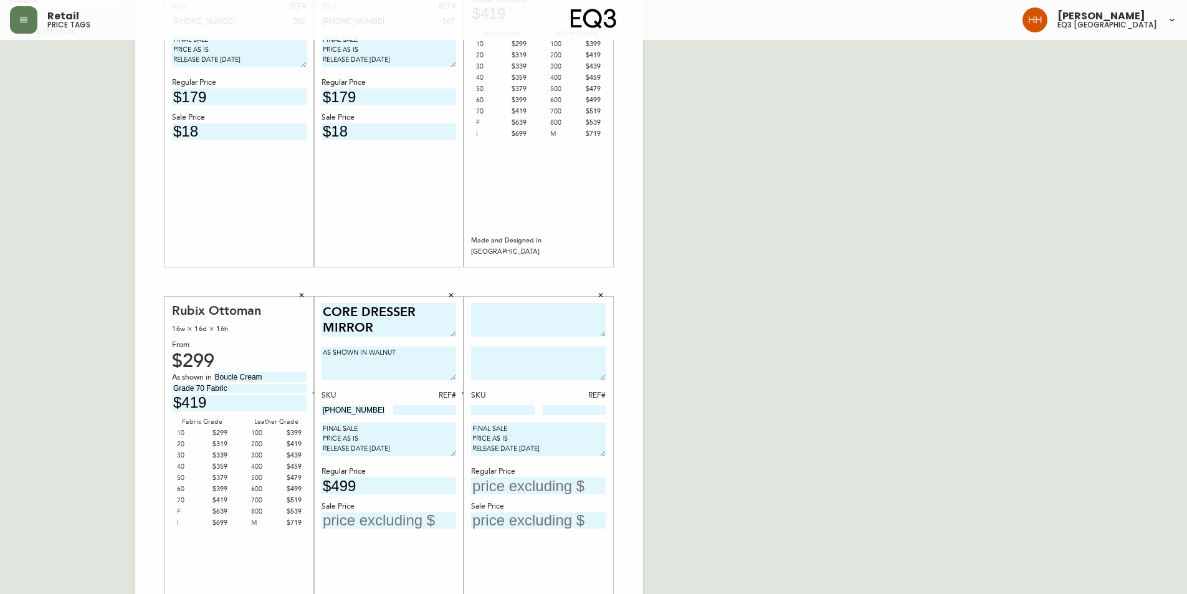
type input "$499"
click at [532, 369] on input "text" at bounding box center [538, 485] width 135 height 17
type input "$299"
click at [513, 305] on textarea at bounding box center [538, 320] width 135 height 34
type textarea "ALTO MIRROR"
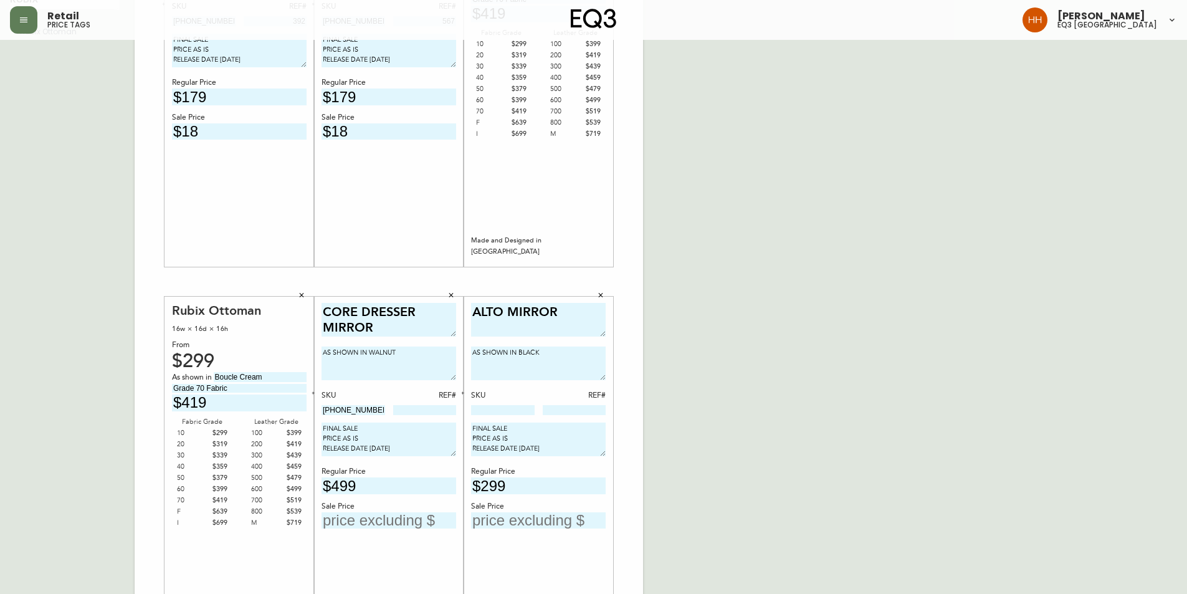
type textarea "AS SHOWN IN BLACK"
drag, startPoint x: 369, startPoint y: 411, endPoint x: 240, endPoint y: 418, distance: 128.5
click at [240, 369] on div "EGYPTIAN SHEET SET (KING) AS SHOWN IN GREY SKU REF# 3170-497-7 392 FINAL SALE P…" at bounding box center [389, 281] width 508 height 837
click at [431, 369] on input at bounding box center [425, 410] width 64 height 10
type input "161"
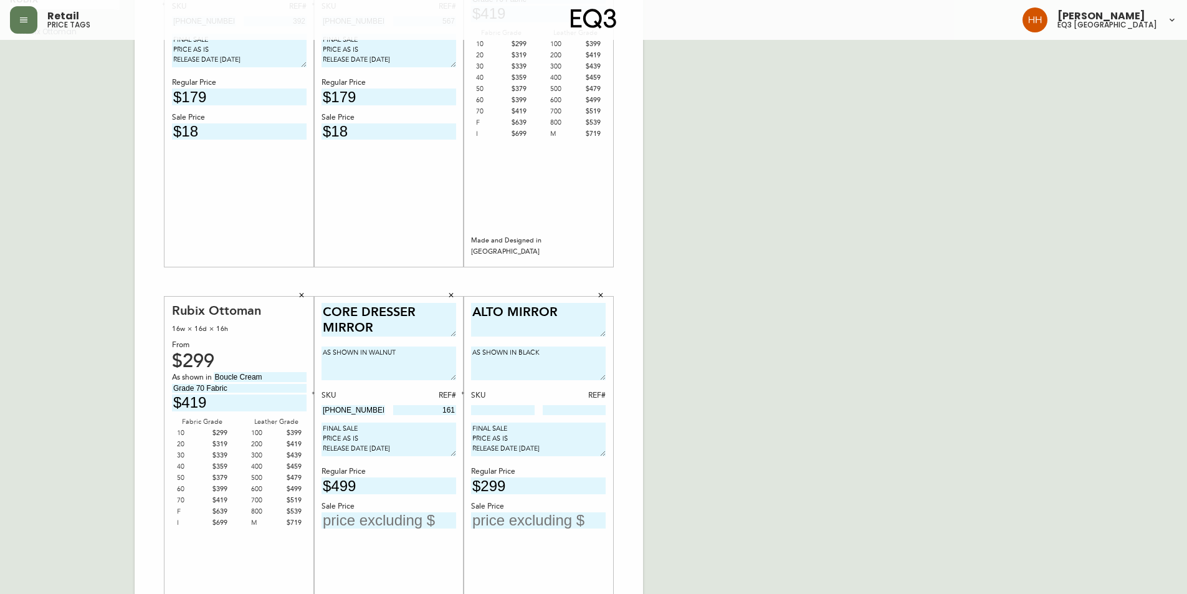
click at [758, 369] on div "English Canada en_CA EQ3 font EQ3 Large Hang Tag large 8.5 in × 14 in – Portrai…" at bounding box center [593, 281] width 1167 height 837
click at [391, 369] on div "CORE DRESSER MIRROR AS SHOWN IN WALNUT SKU REF# 6020-401-13 161 FINAL SALE PRIC…" at bounding box center [388, 476] width 135 height 347
click at [387, 369] on input "text" at bounding box center [388, 520] width 135 height 17
type input "$199"
click at [737, 369] on div "English Canada en_CA EQ3 font EQ3 Large Hang Tag large 8.5 in × 14 in – Portrai…" at bounding box center [593, 281] width 1167 height 837
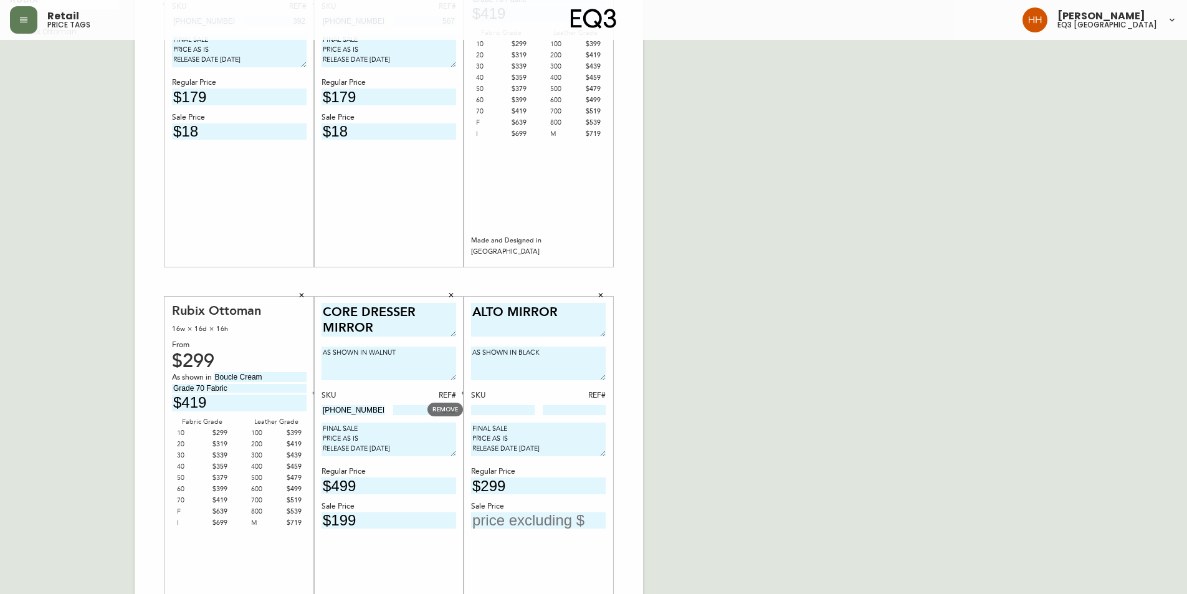
click at [493, 369] on input at bounding box center [503, 410] width 64 height 10
paste input "3110-637-6"
type input "3110-637-6"
drag, startPoint x: 557, startPoint y: 365, endPoint x: 518, endPoint y: 359, distance: 39.7
click at [518, 359] on textarea "AS SHOWN IN BLACK" at bounding box center [538, 363] width 135 height 34
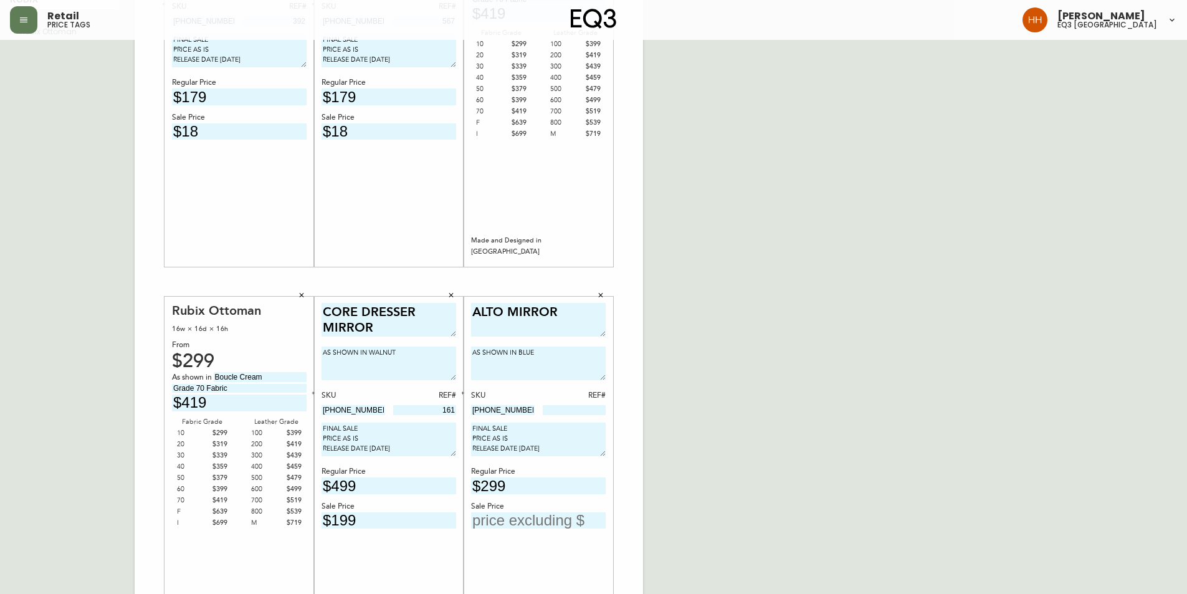
type textarea "AS SHOWN IN BLUE"
drag, startPoint x: 573, startPoint y: 320, endPoint x: 0, endPoint y: 321, distance: 573.1
click at [0, 321] on main "English Canada en_CA EQ3 font EQ3 Large Hang Tag large 8.5 in × 14 in – Portrai…" at bounding box center [593, 276] width 1187 height 847
type textarea "T"
type textarea "STAK CONTAINER (MEDIUM)"
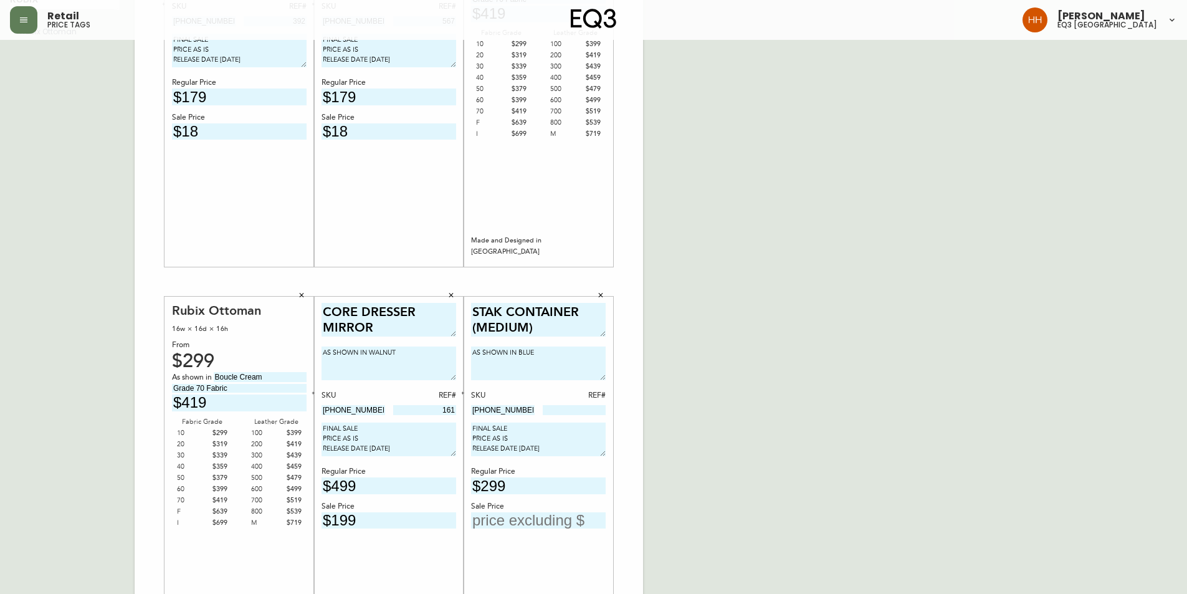
click at [563, 369] on div "STAK CONTAINER (MEDIUM) AS SHOWN IN BLUE SKU REF# 3110-637-6 FINAL SALE PRICE A…" at bounding box center [538, 476] width 135 height 347
click at [564, 369] on input at bounding box center [575, 410] width 64 height 10
paste input "3110-637-6"
type input "3110-637-6"
drag, startPoint x: 488, startPoint y: 483, endPoint x: 508, endPoint y: 489, distance: 20.7
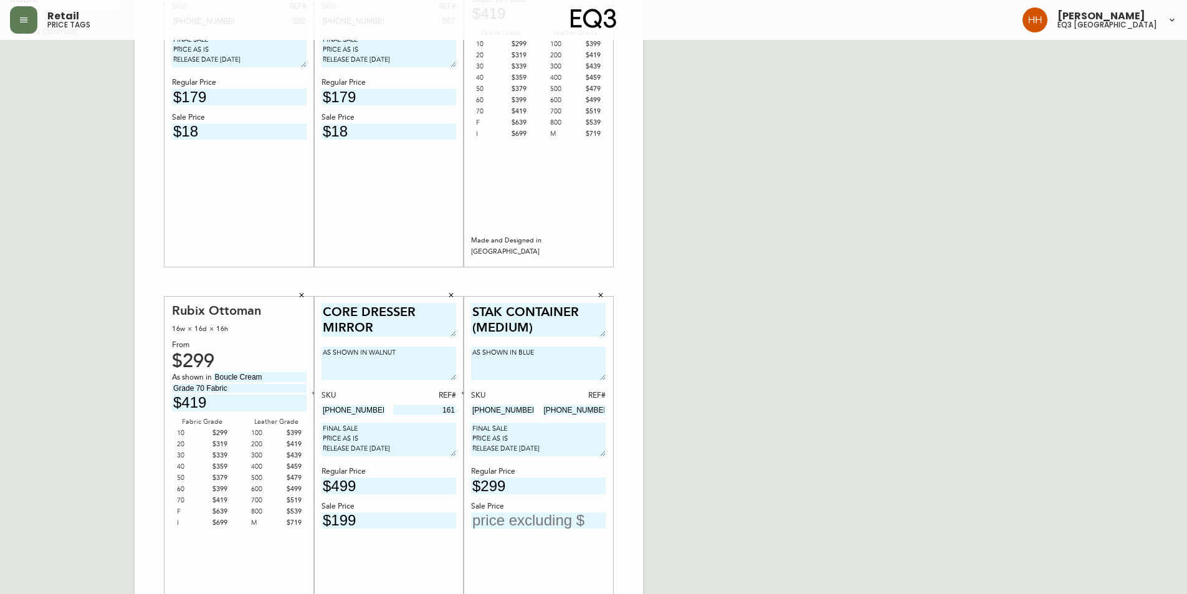
click at [508, 369] on input "$299" at bounding box center [538, 485] width 135 height 17
type input "$24.99"
drag, startPoint x: 511, startPoint y: 407, endPoint x: 443, endPoint y: 419, distance: 69.5
click at [443, 369] on div "EGYPTIAN SHEET SET (KING) AS SHOWN IN GREY SKU REF# 3170-497-7 392 FINAL SALE P…" at bounding box center [389, 281] width 508 height 837
drag, startPoint x: 518, startPoint y: 505, endPoint x: 525, endPoint y: 518, distance: 15.3
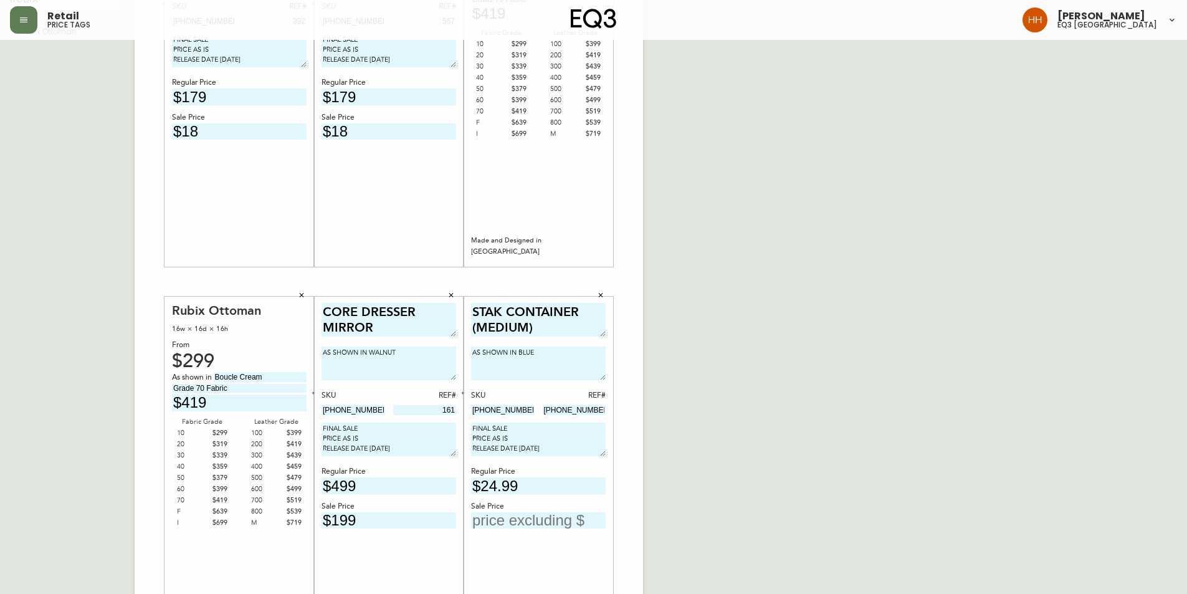
click at [518, 369] on div "Sale Price" at bounding box center [538, 506] width 135 height 11
click at [525, 369] on input "text" at bounding box center [538, 520] width 135 height 17
type input "$15"
click at [769, 369] on div "English Canada en_CA EQ3 font EQ3 Large Hang Tag large 8.5 in × 14 in – Portrai…" at bounding box center [593, 281] width 1167 height 837
drag, startPoint x: 536, startPoint y: 480, endPoint x: 466, endPoint y: 484, distance: 69.9
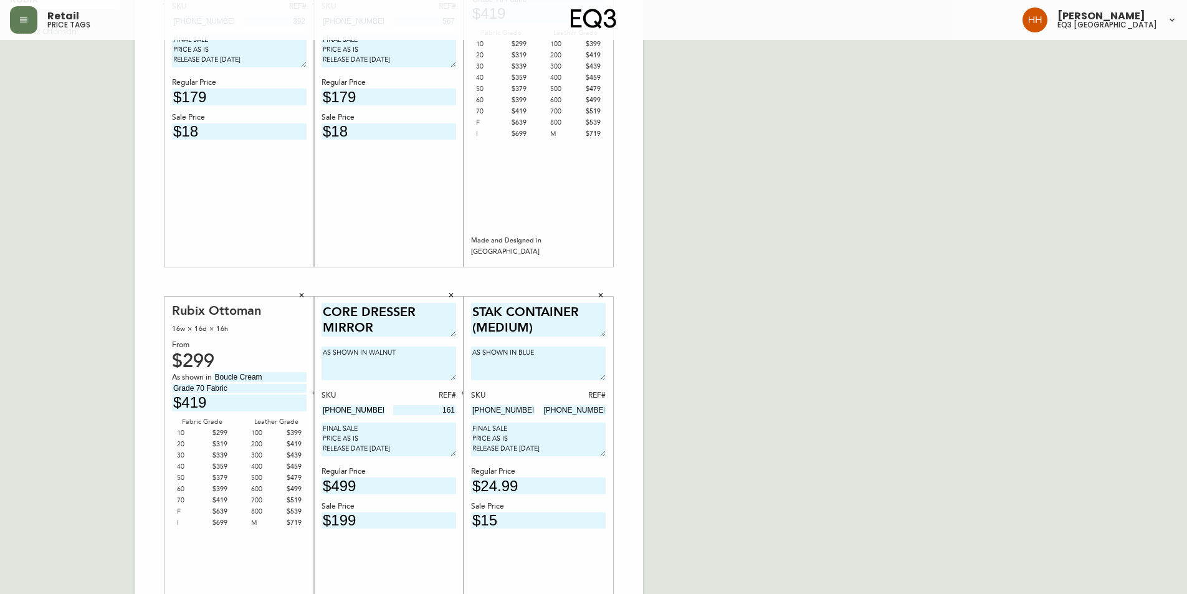
click at [466, 369] on div "STAK CONTAINER (MEDIUM) AS SHOWN IN BLUE SKU REF# 3110-637-6 3110-637-6 FINAL S…" at bounding box center [539, 476] width 150 height 359
type input "$25"
click at [572, 369] on input "$15" at bounding box center [538, 520] width 135 height 17
click at [721, 369] on div "English Canada en_CA EQ3 font EQ3 Large Hang Tag large 8.5 in × 14 in – Portrai…" at bounding box center [593, 281] width 1167 height 837
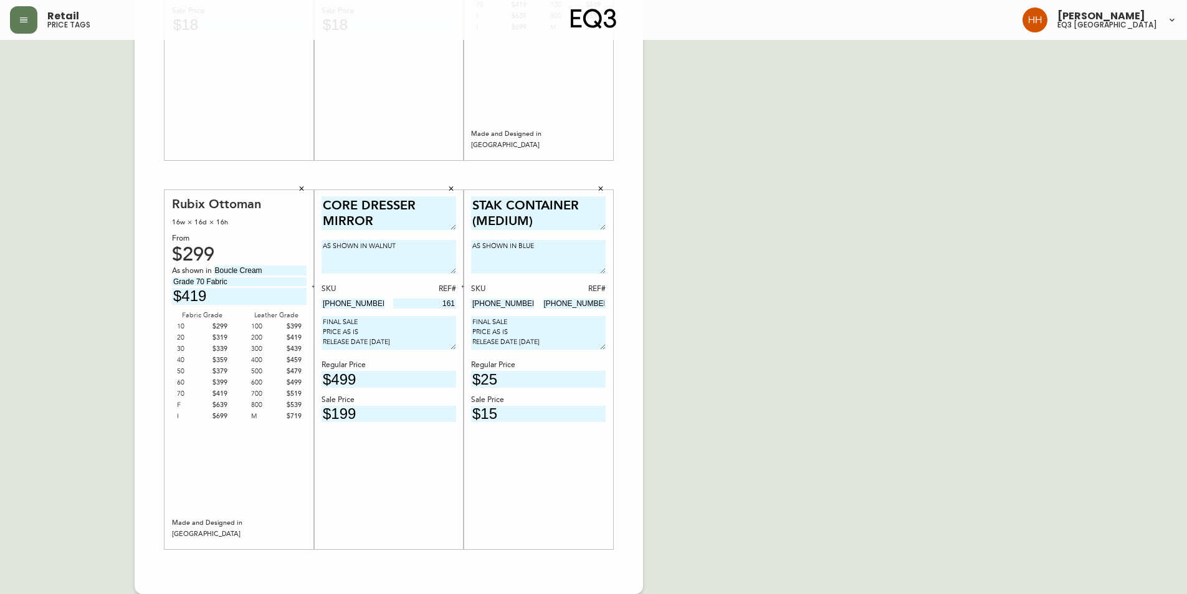
scroll to position [252, 0]
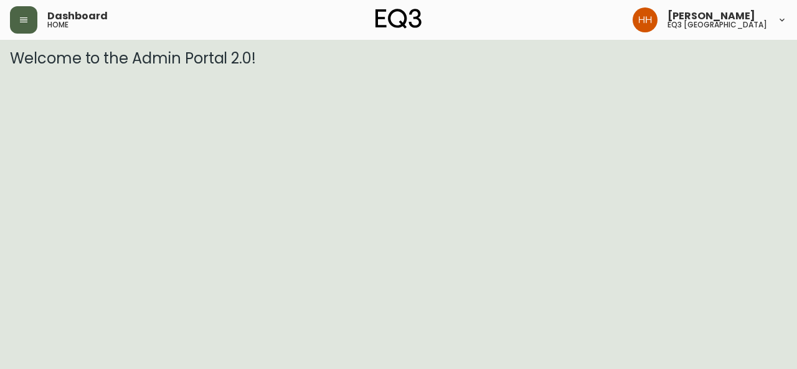
click at [27, 26] on button "button" at bounding box center [23, 19] width 27 height 27
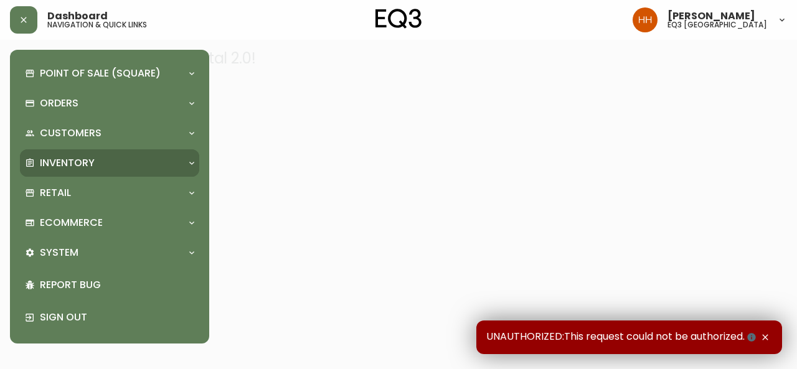
click at [64, 166] on p "Inventory" at bounding box center [67, 163] width 55 height 14
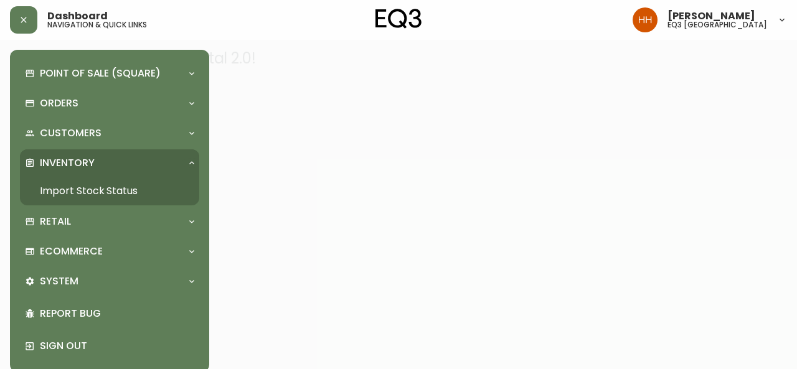
click at [64, 196] on link "Import Stock Status" at bounding box center [109, 191] width 179 height 29
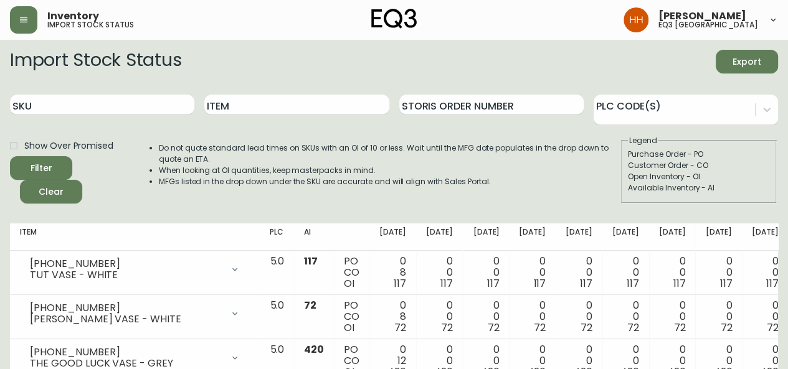
click at [305, 87] on div "Item" at bounding box center [296, 105] width 184 height 40
click at [296, 92] on div "Item" at bounding box center [296, 105] width 184 height 40
click at [293, 100] on input "Item" at bounding box center [296, 105] width 184 height 20
click at [244, 102] on input "Item" at bounding box center [296, 105] width 184 height 20
type input "MARCEL MIR"
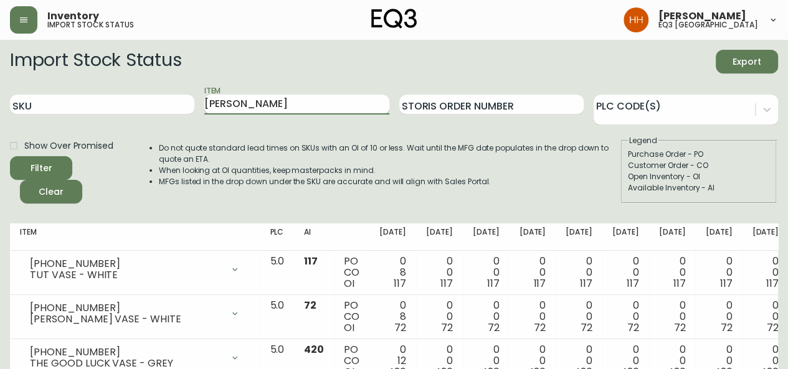
click at [10, 156] on button "Filter" at bounding box center [41, 168] width 62 height 24
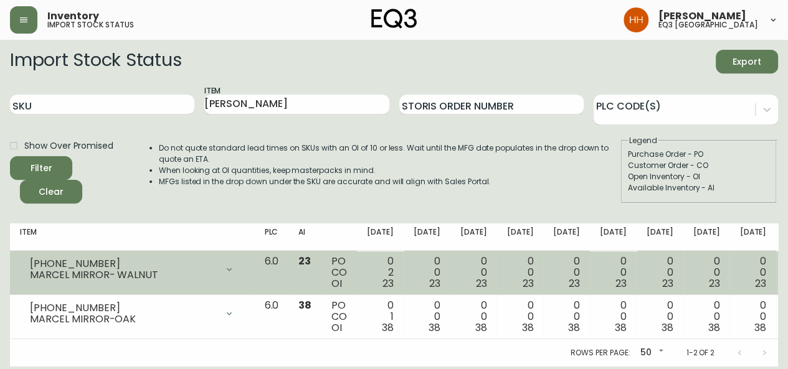
drag, startPoint x: 27, startPoint y: 264, endPoint x: 141, endPoint y: 272, distance: 113.7
click at [141, 272] on div "7130-401-13 MARCEL MIRROR- WALNUT" at bounding box center [132, 269] width 224 height 27
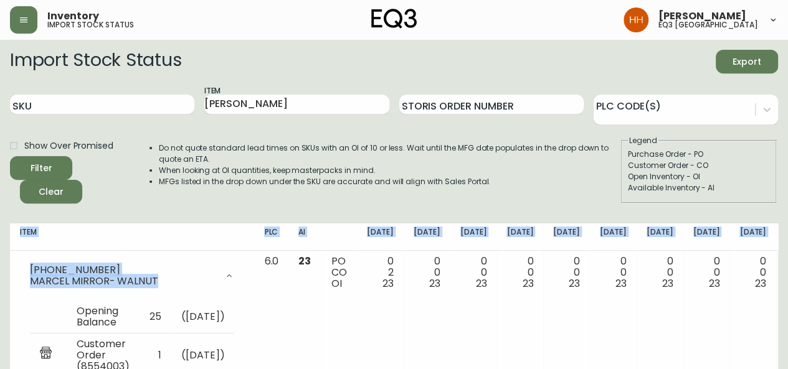
drag, startPoint x: 163, startPoint y: 282, endPoint x: -23, endPoint y: 253, distance: 188.6
click at [0, 253] on html "Inventory import stock status Hayley Henderson eq3 calgary Import Stock Status …" at bounding box center [394, 271] width 788 height 543
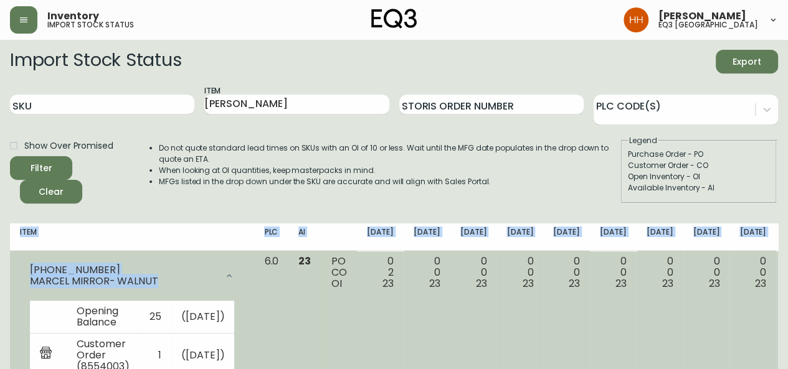
click at [181, 276] on div "MARCEL MIRROR- WALNUT" at bounding box center [123, 281] width 187 height 11
click at [217, 270] on div at bounding box center [229, 276] width 25 height 25
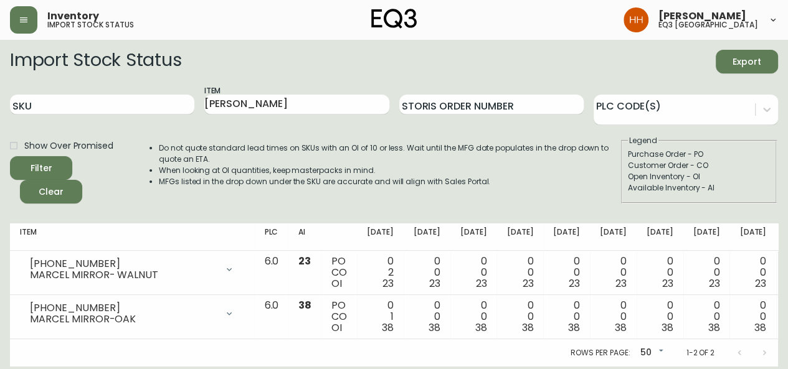
click at [136, 209] on div "Import Stock Status Export SKU Item MARCEL MIR Storis Order Number PLC Code(s) …" at bounding box center [394, 132] width 768 height 164
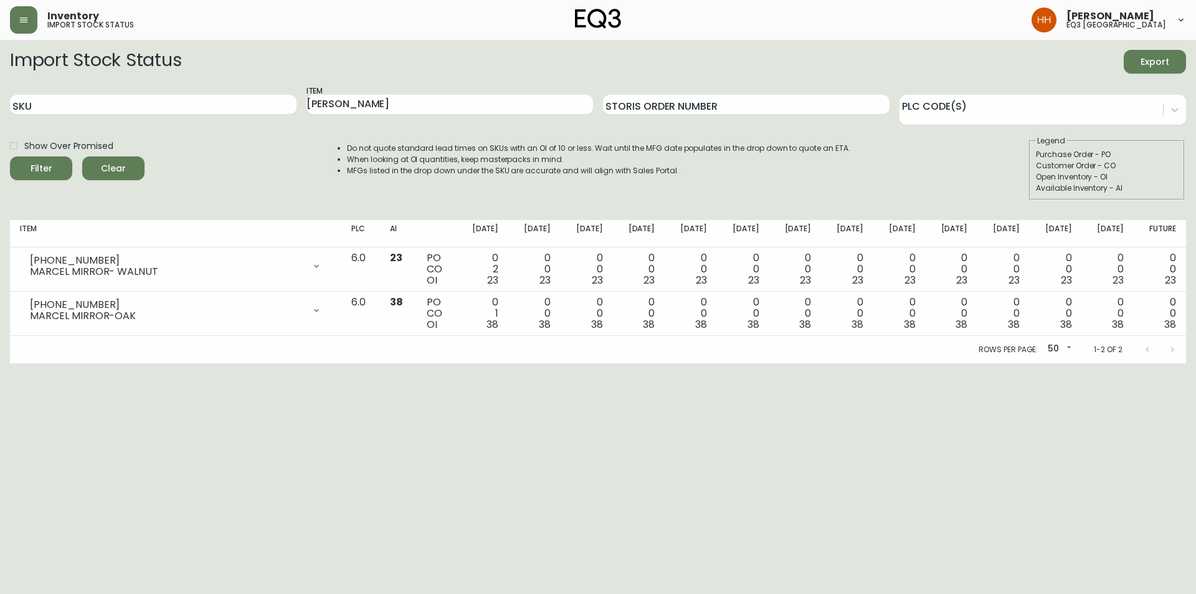
click at [654, 363] on html "Inventory import stock status Hayley Henderson eq3 calgary Import Stock Status …" at bounding box center [598, 181] width 1196 height 363
